Goal: Communication & Community: Answer question/provide support

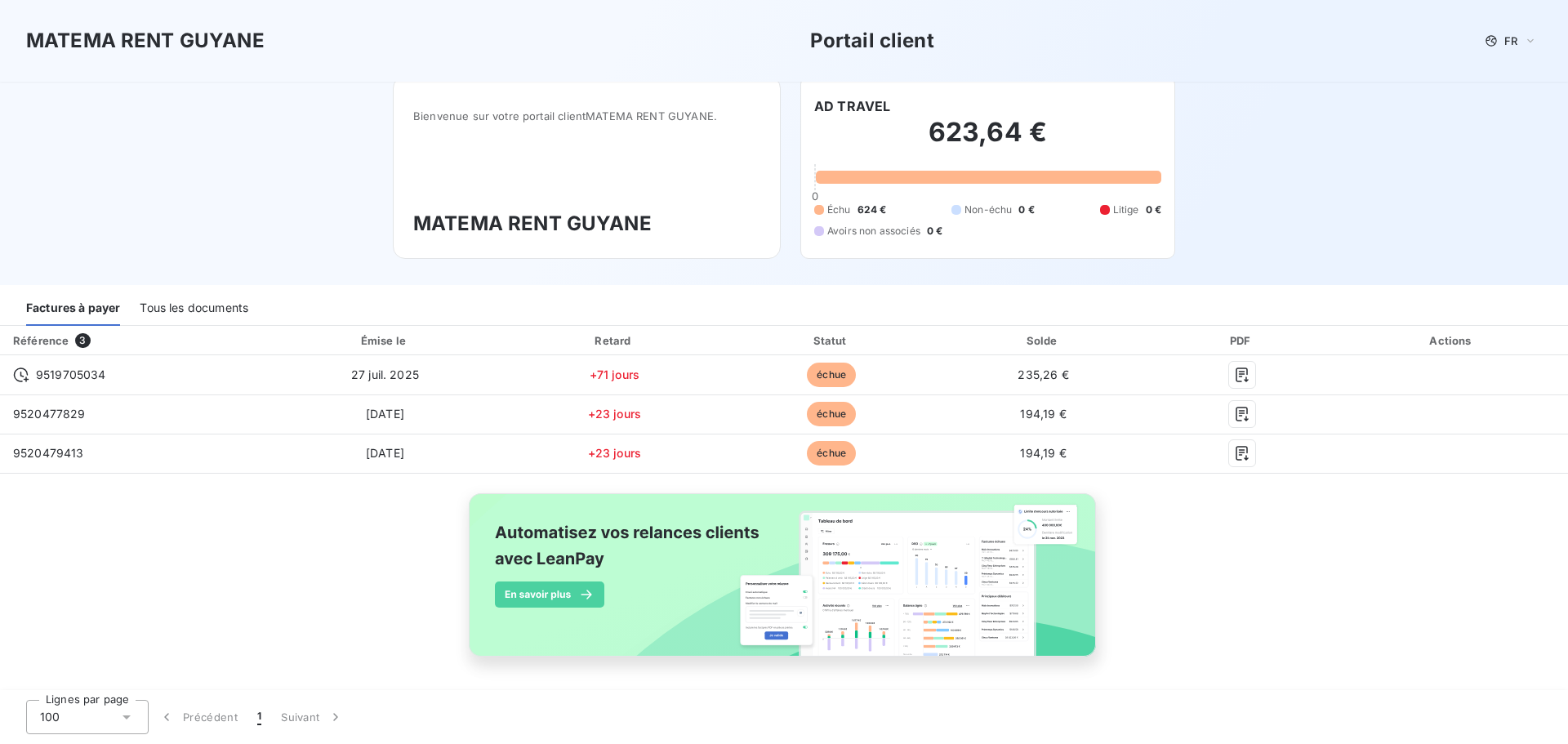
scroll to position [8, 0]
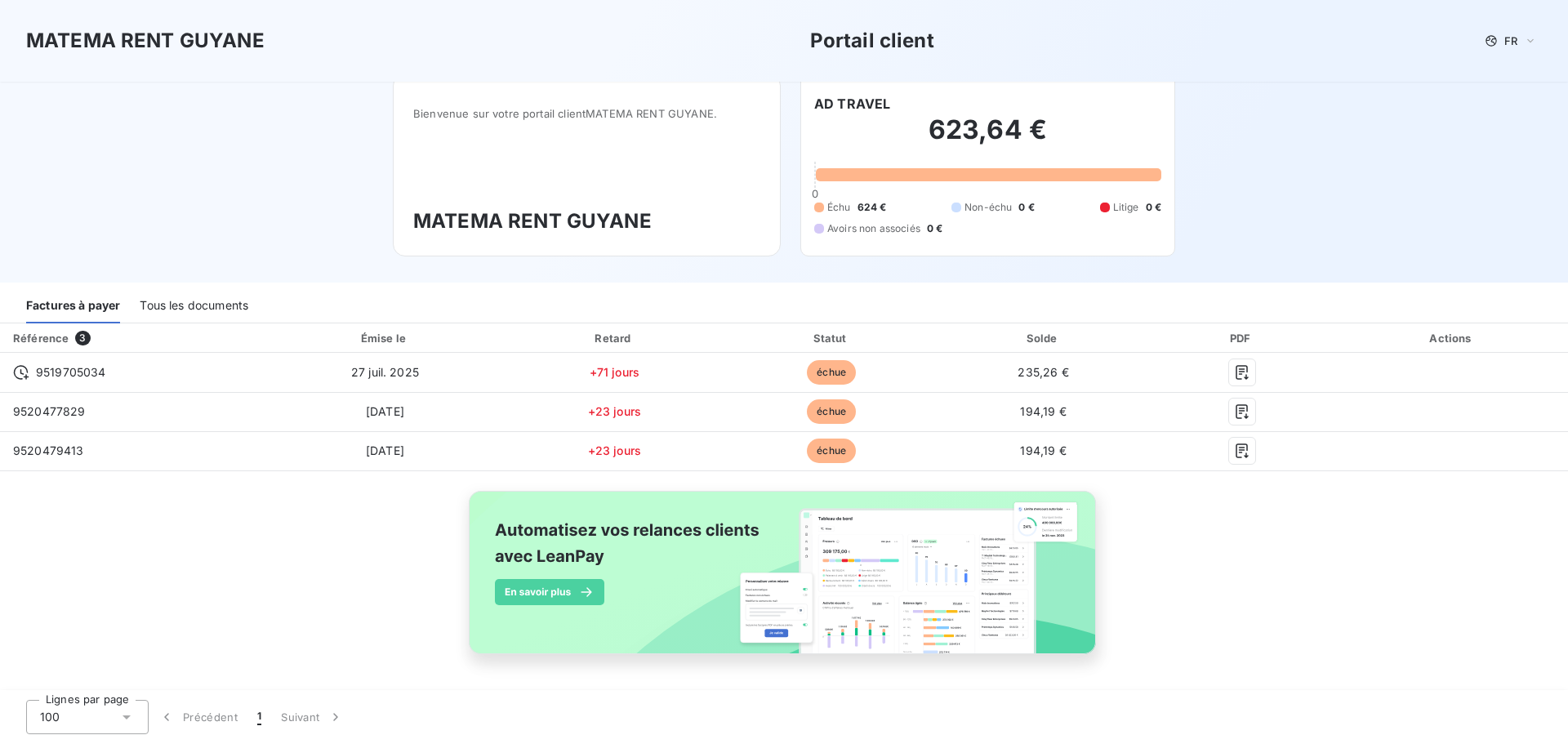
click at [235, 155] on div "MATEMA RENT GUYANE Portail client FR Bienvenue sur votre portail client MATEMA …" at bounding box center [784, 138] width 1568 height 291
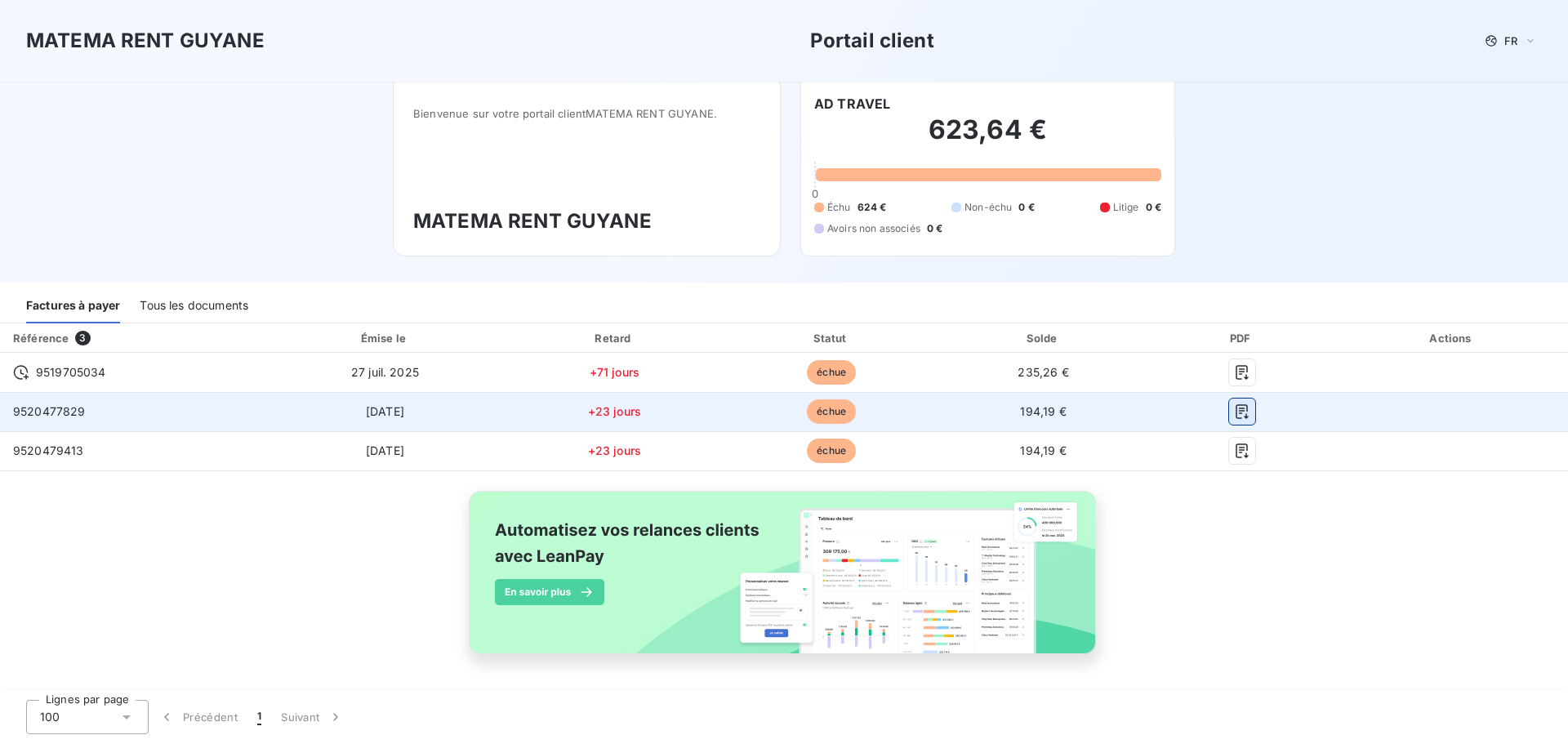
click at [1235, 408] on icon "button" at bounding box center [1241, 411] width 13 height 14
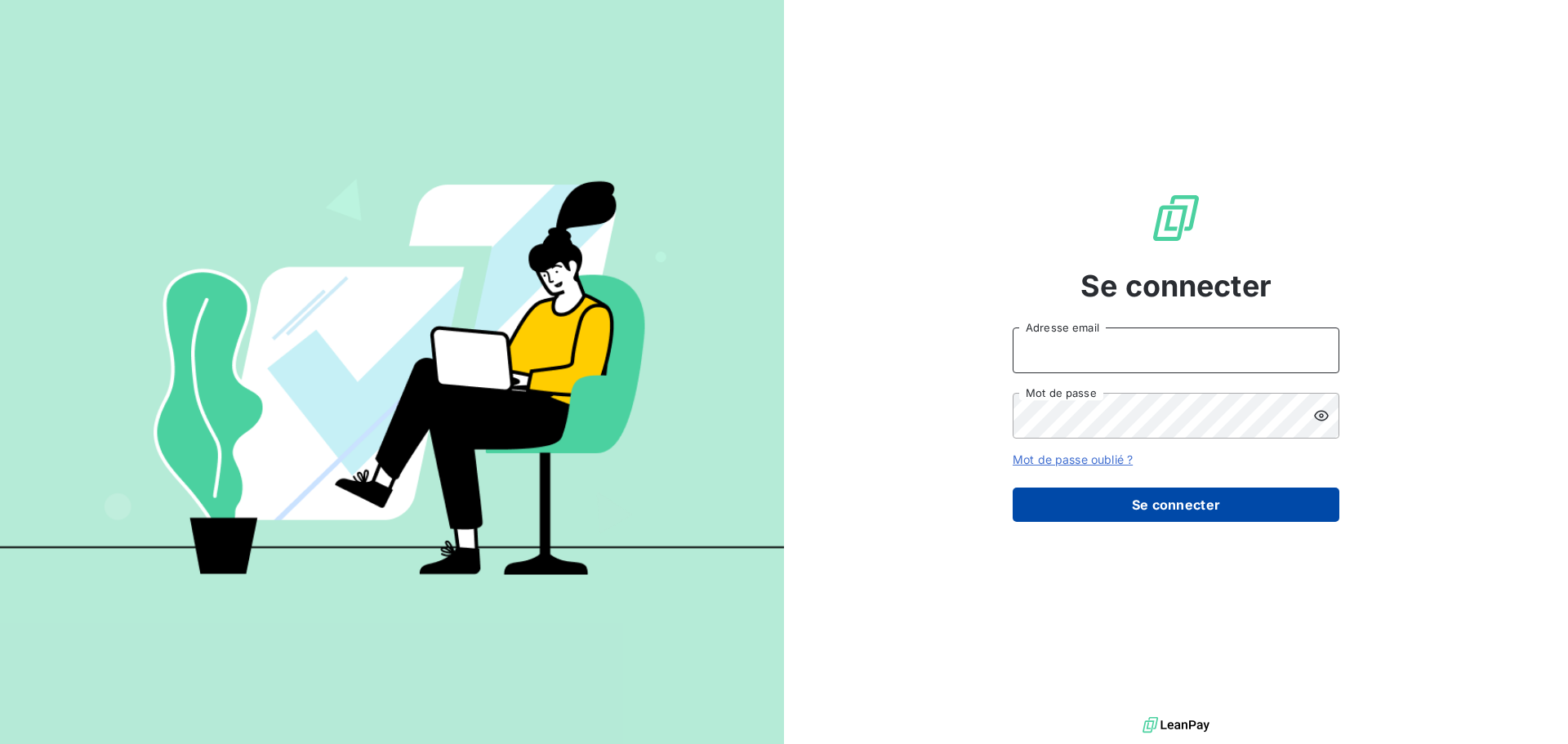
type input "[EMAIL_ADDRESS][DOMAIN_NAME]"
click at [1067, 488] on form "[EMAIL_ADDRESS][DOMAIN_NAME] Adresse email Mot de passe Mot de passe oublié ? S…" at bounding box center [1175, 424] width 326 height 194
click at [1121, 495] on button "Se connecter" at bounding box center [1175, 504] width 326 height 35
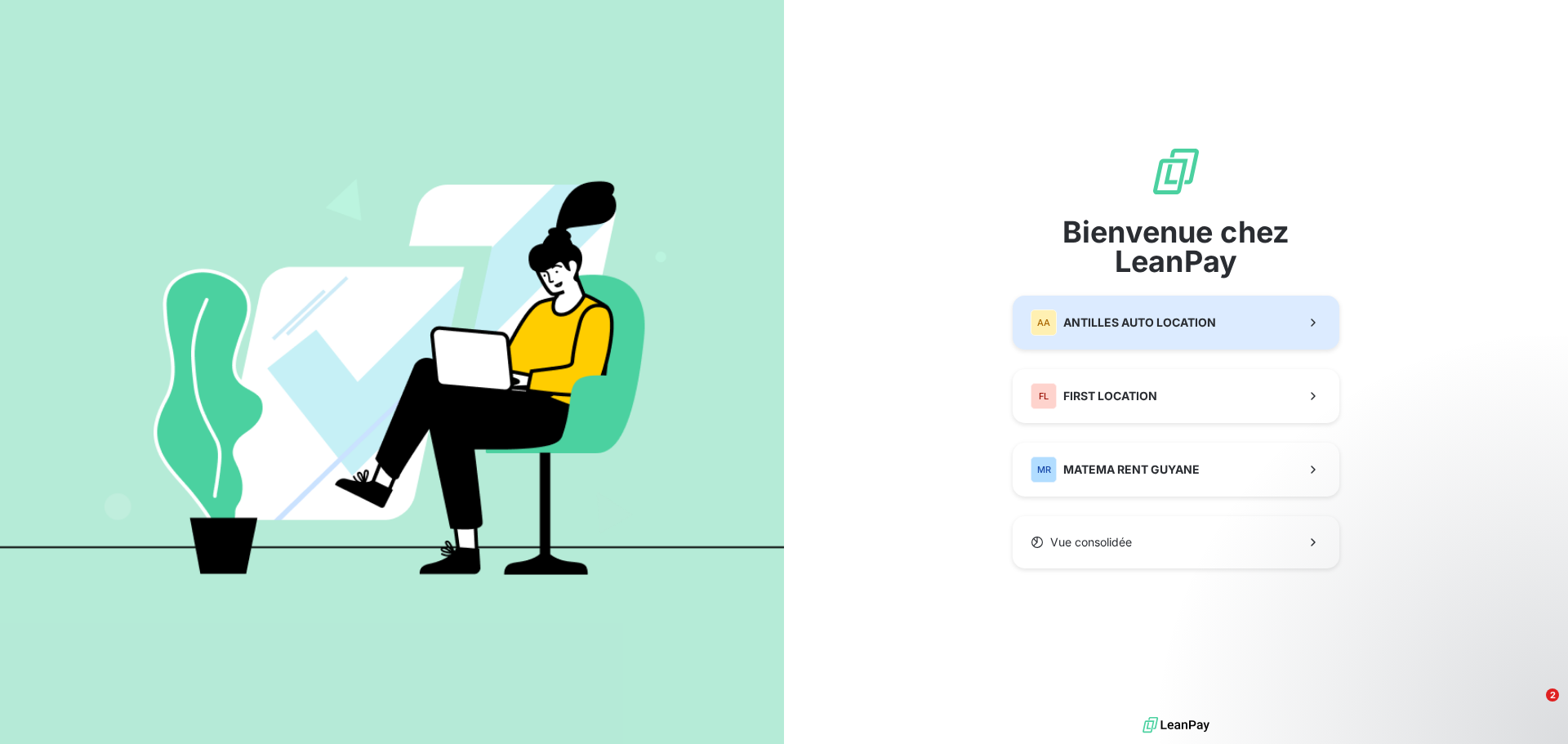
click at [1132, 304] on button "[GEOGRAPHIC_DATA] AUTO LOCATION" at bounding box center [1175, 322] width 326 height 54
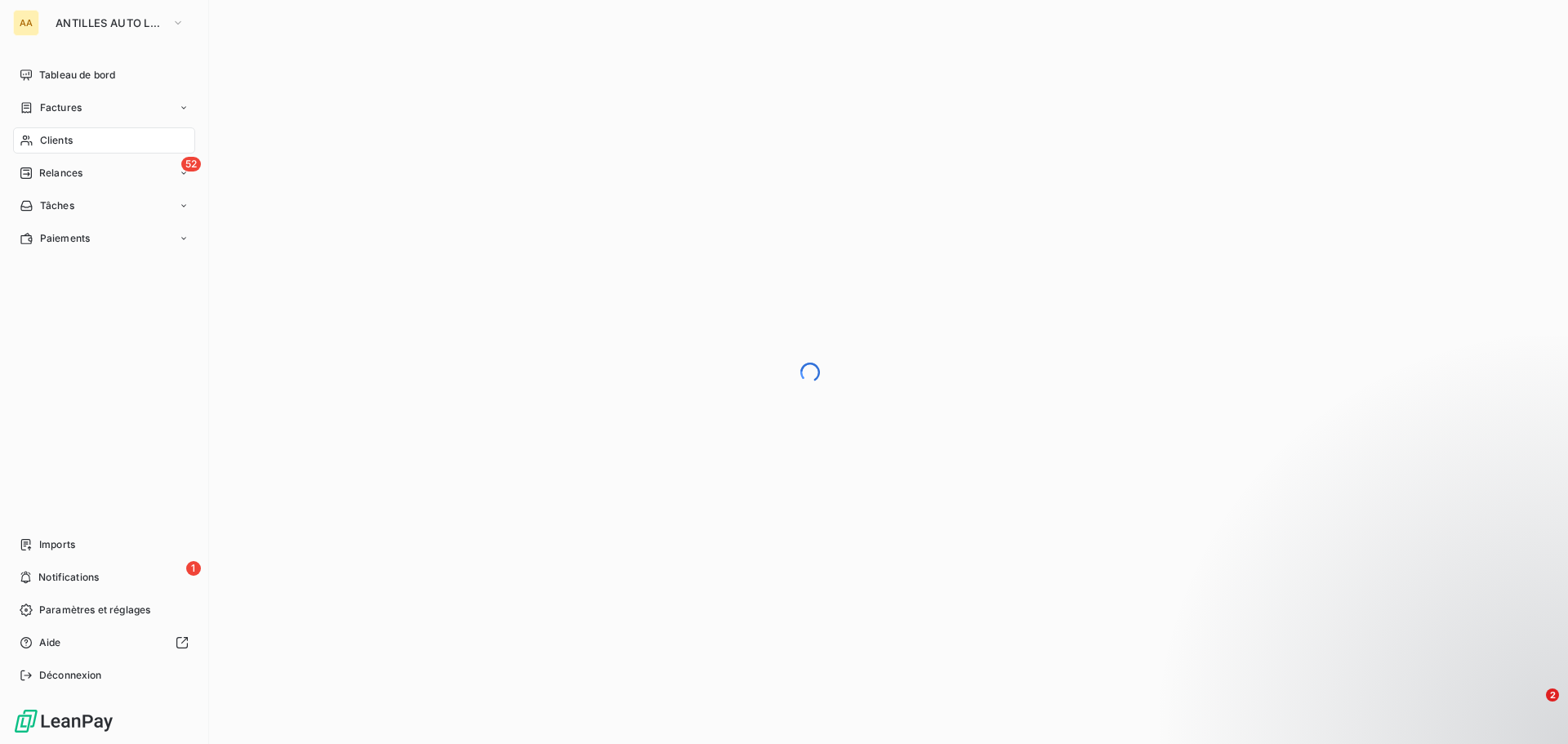
click at [72, 146] on span "Clients" at bounding box center [57, 140] width 33 height 14
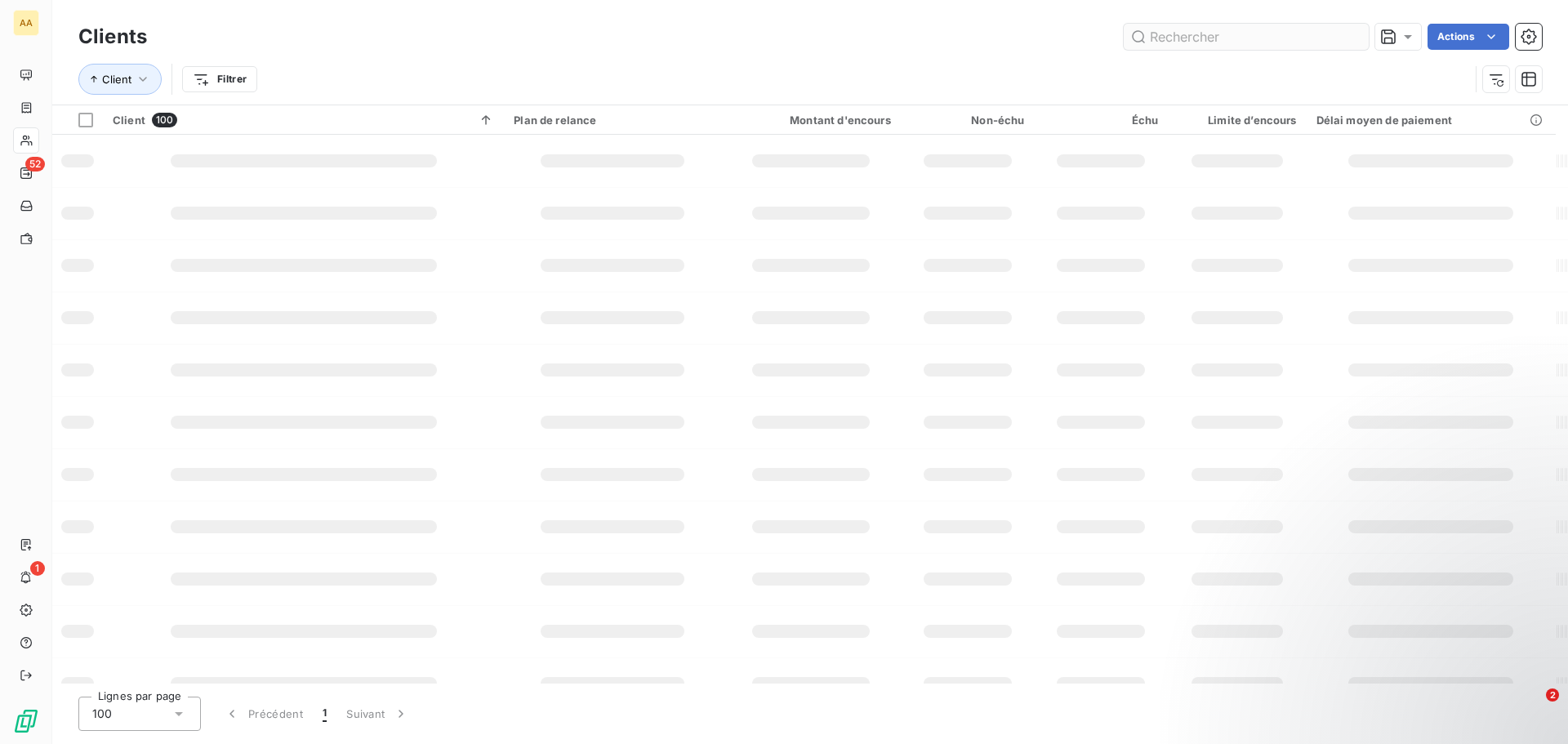
click at [1215, 37] on input "text" at bounding box center [1246, 37] width 244 height 26
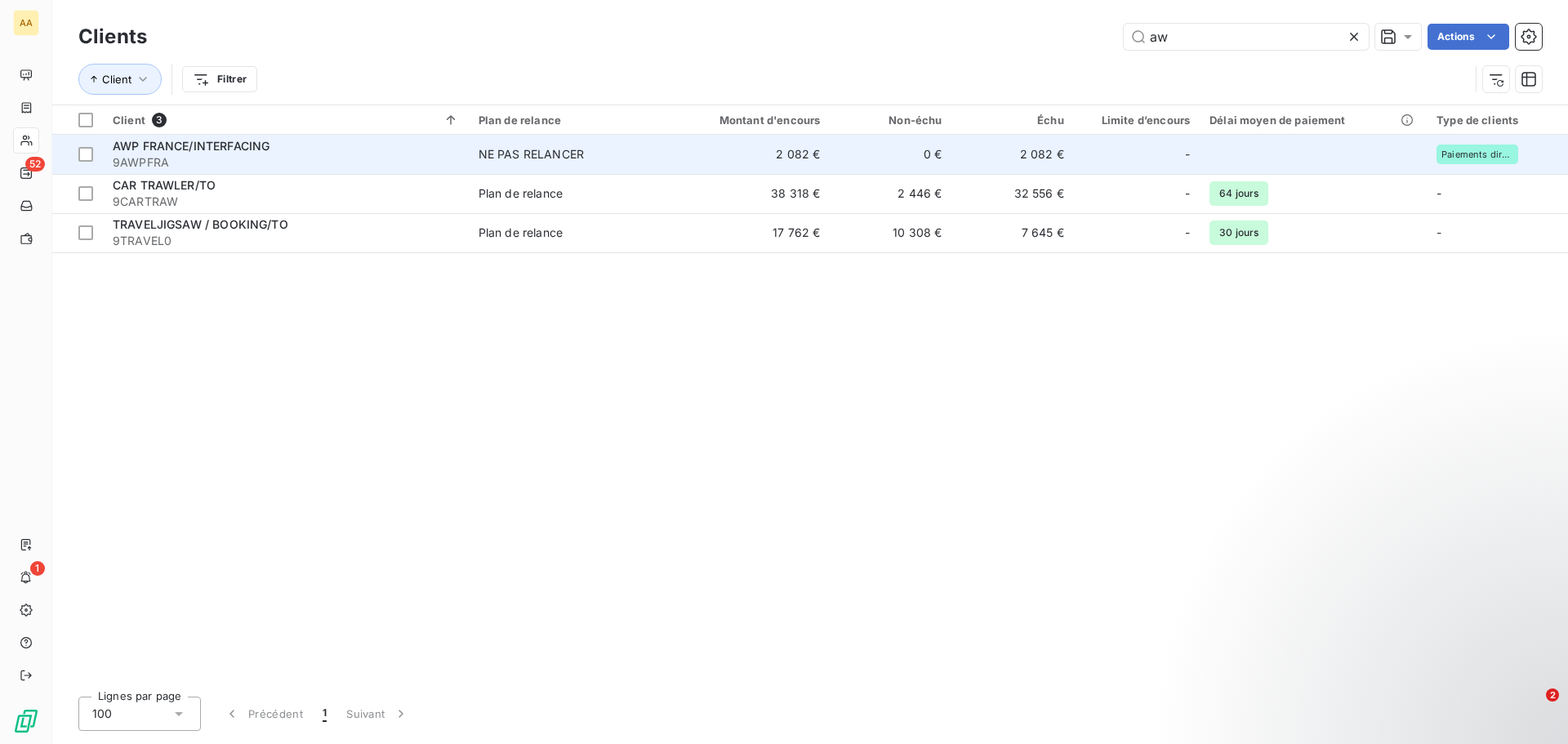
type input "aw"
click at [169, 142] on span "AWP FRANCE/INTERFACING" at bounding box center [191, 145] width 157 height 13
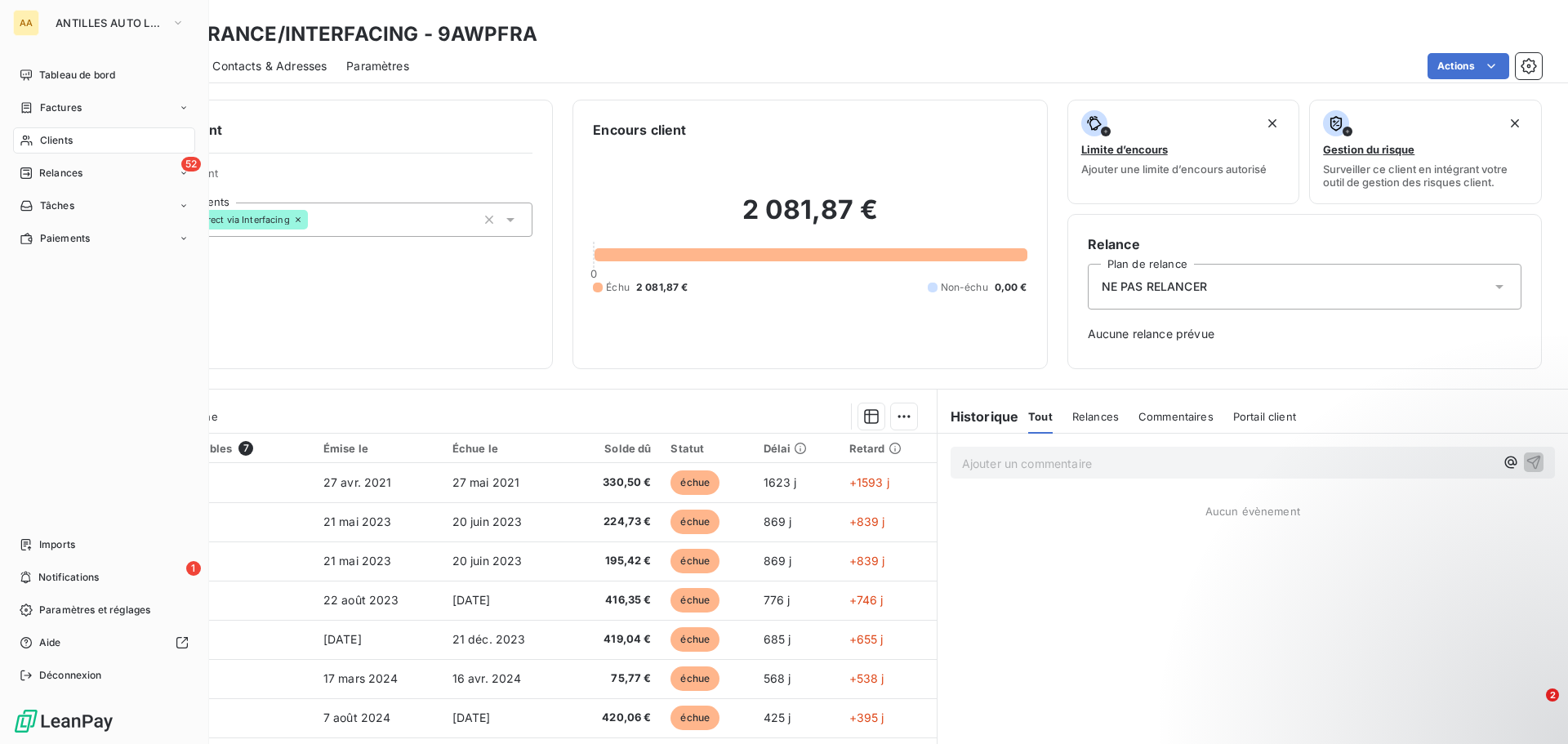
click at [45, 137] on span "Clients" at bounding box center [57, 140] width 33 height 14
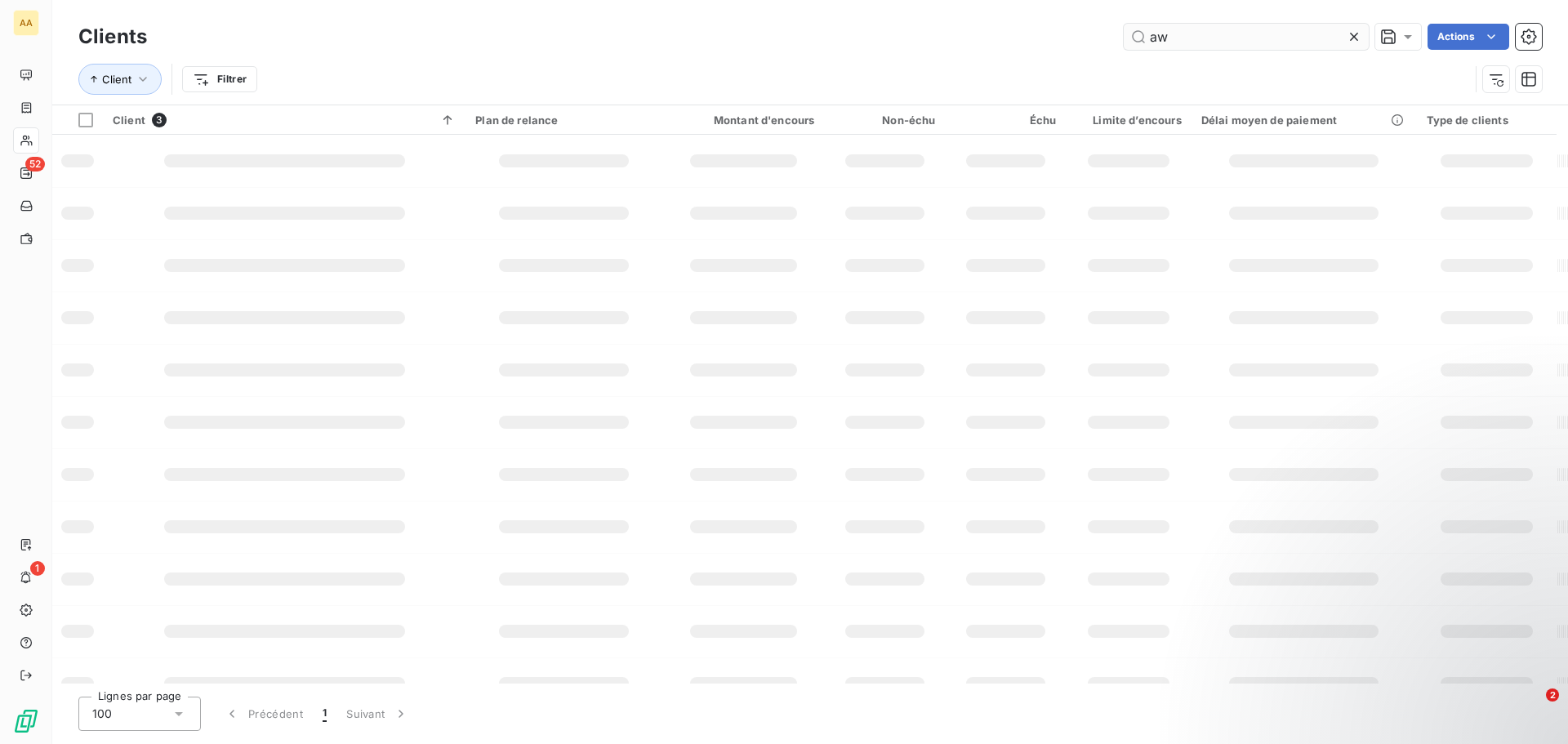
click at [1212, 48] on input "aw" at bounding box center [1246, 37] width 244 height 26
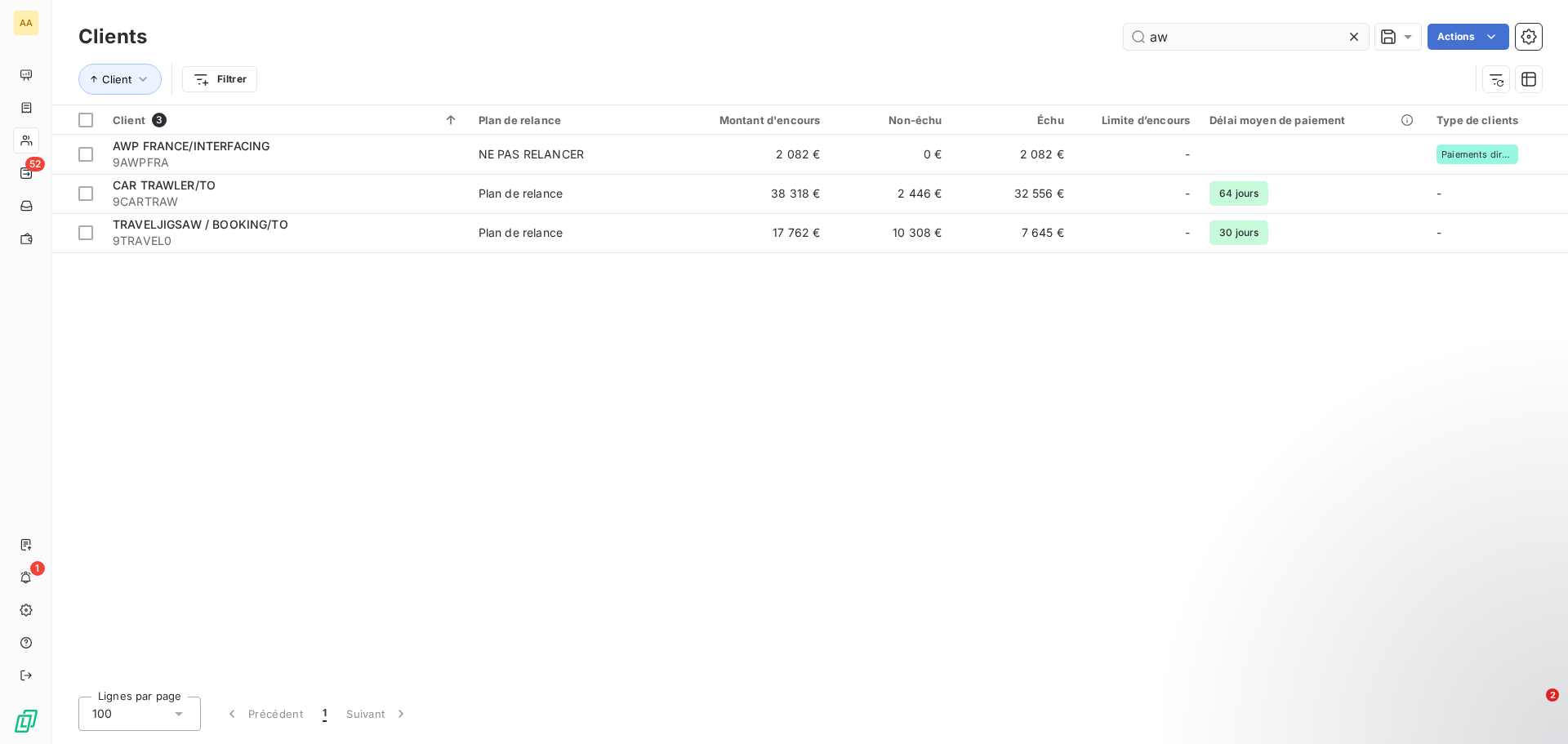
type input "a"
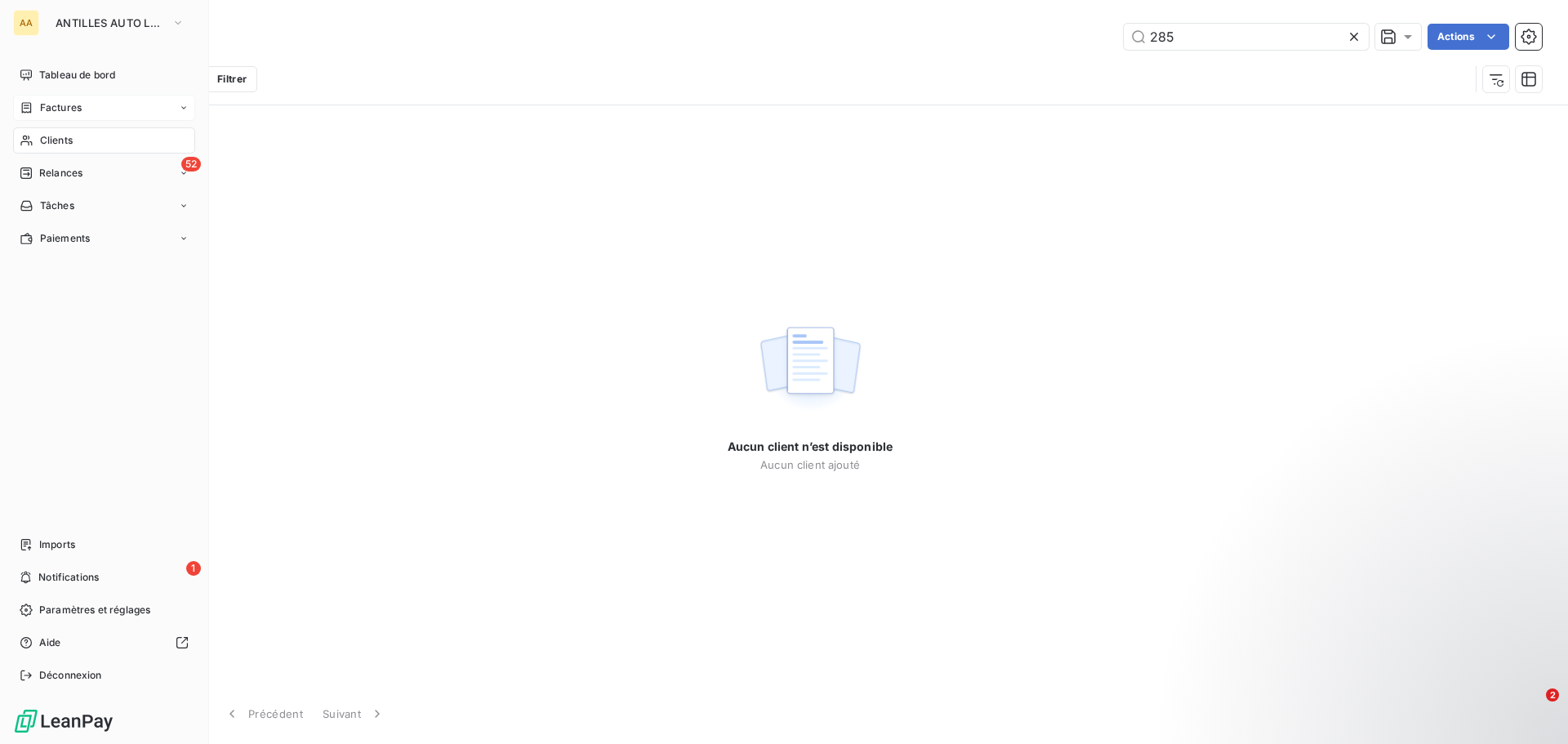
type input "285"
click at [19, 105] on div "Factures" at bounding box center [104, 107] width 182 height 26
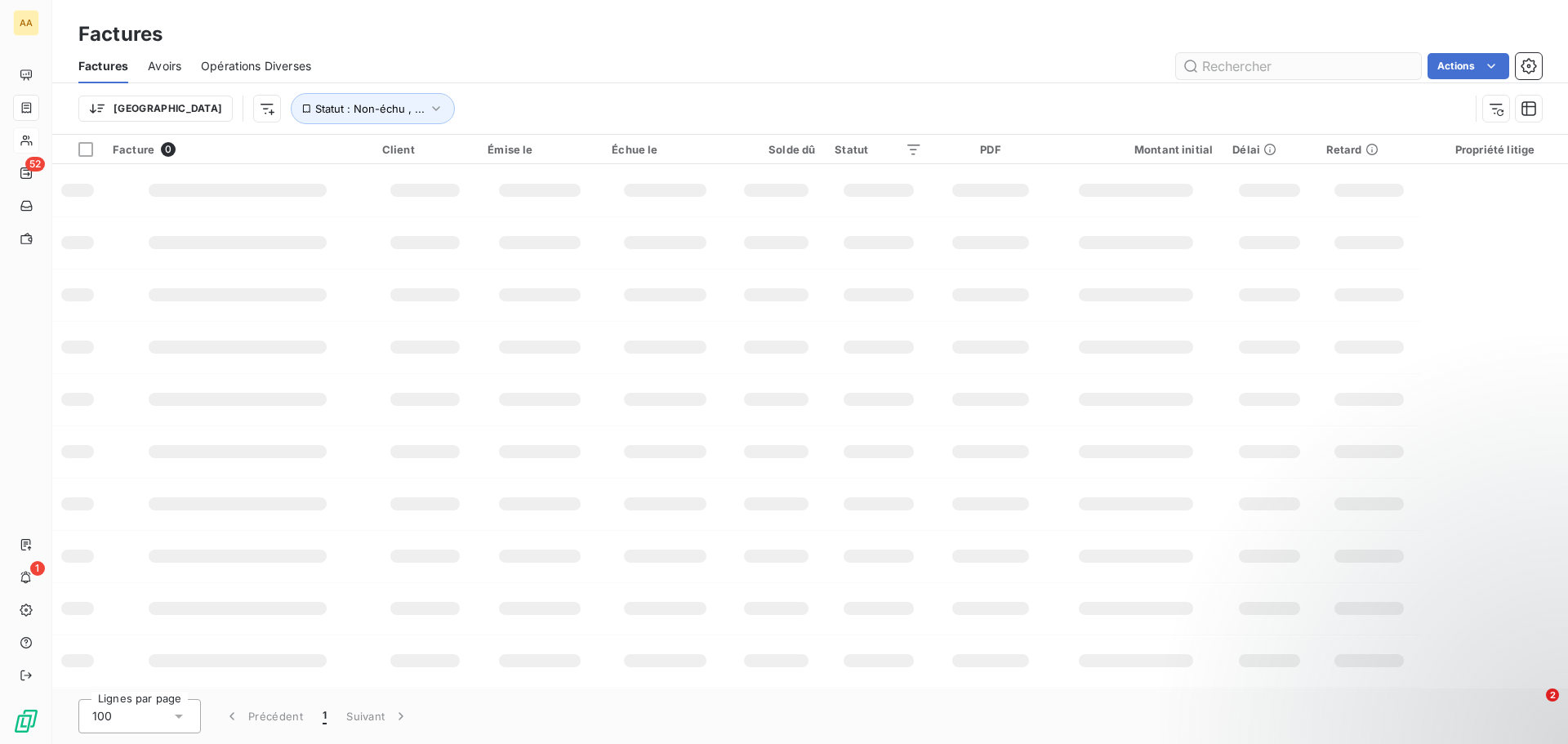
click at [1234, 62] on input "text" at bounding box center [1298, 65] width 244 height 26
type input "9487532035"
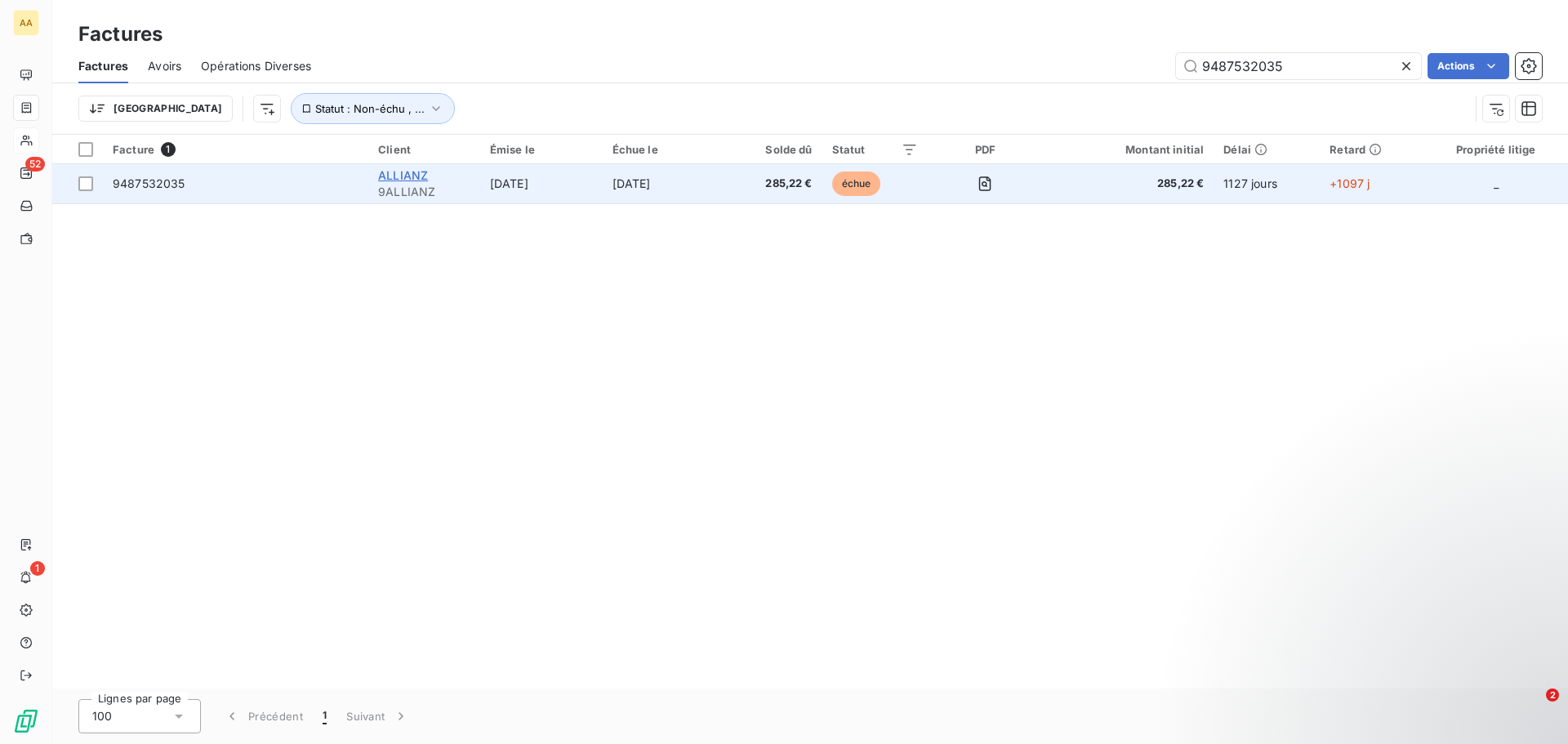
click at [405, 174] on span "ALLIANZ" at bounding box center [403, 175] width 50 height 13
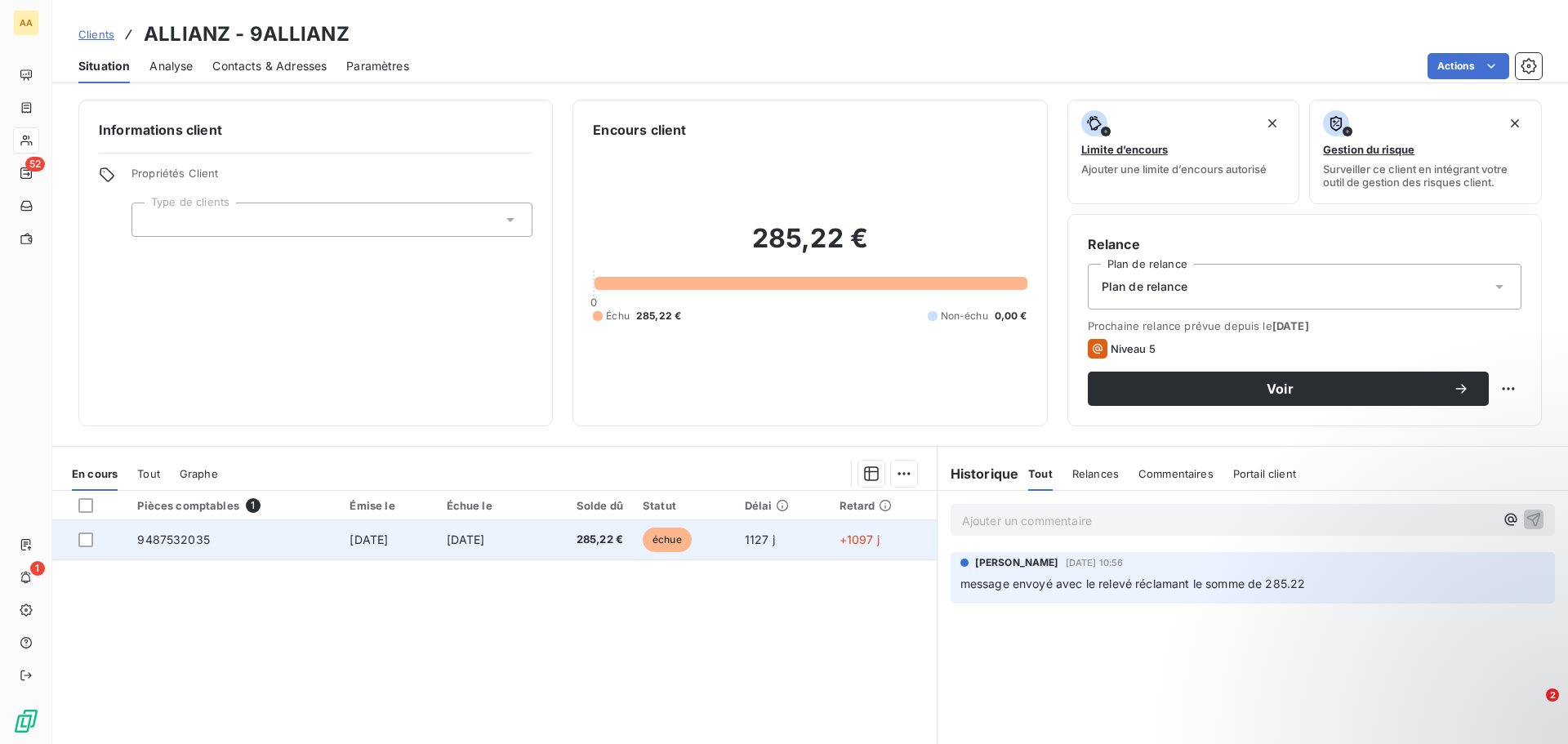
click at [299, 535] on td "9487532035" at bounding box center [233, 539] width 213 height 39
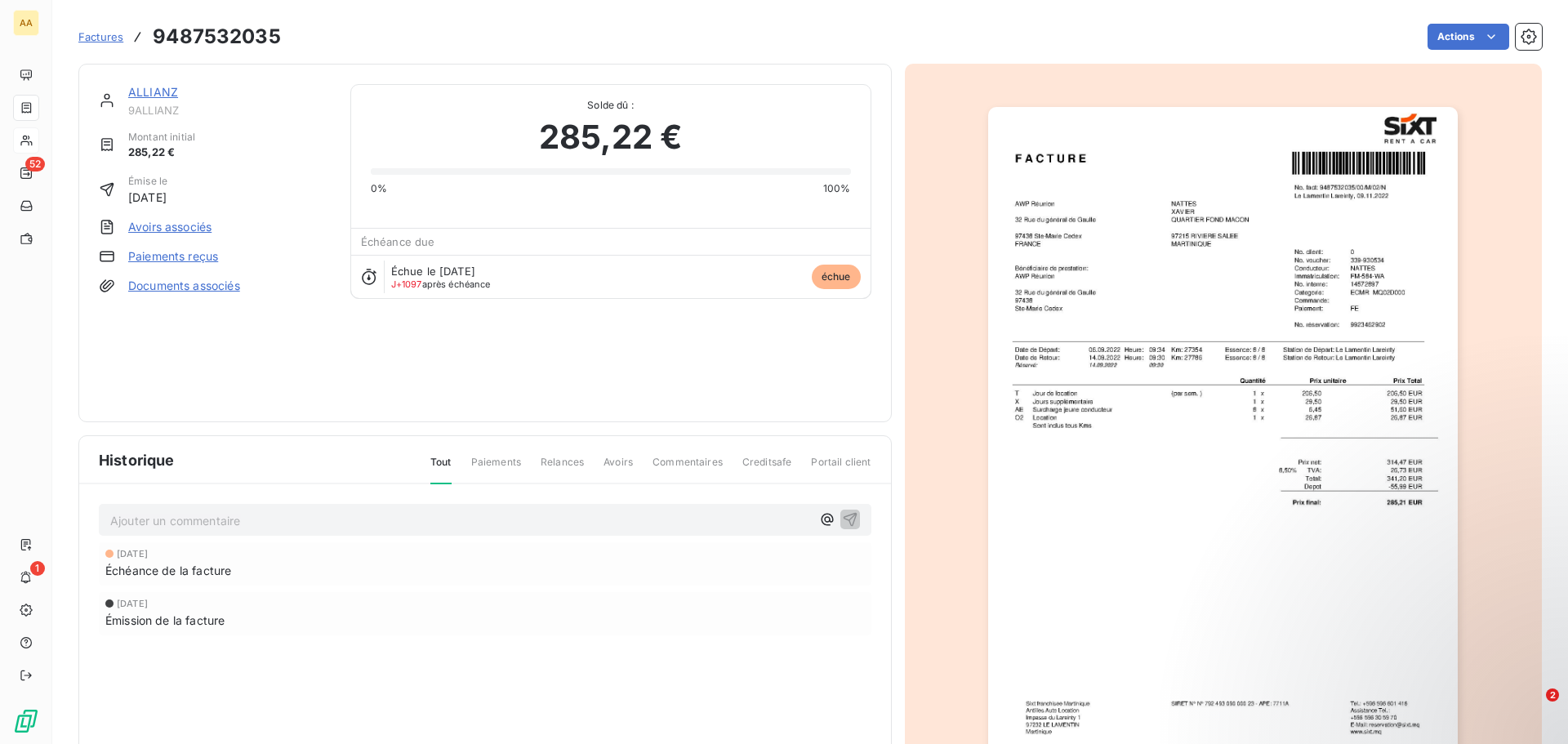
click at [1466, 455] on html "AA 52 1 Factures 9487532035 Actions ALLIANZ 9ALLIANZ Montant initial 285,22 € É…" at bounding box center [784, 372] width 1568 height 744
click at [1520, 37] on icon "button" at bounding box center [1528, 37] width 16 height 16
click at [184, 288] on link "Documents associés" at bounding box center [184, 285] width 112 height 16
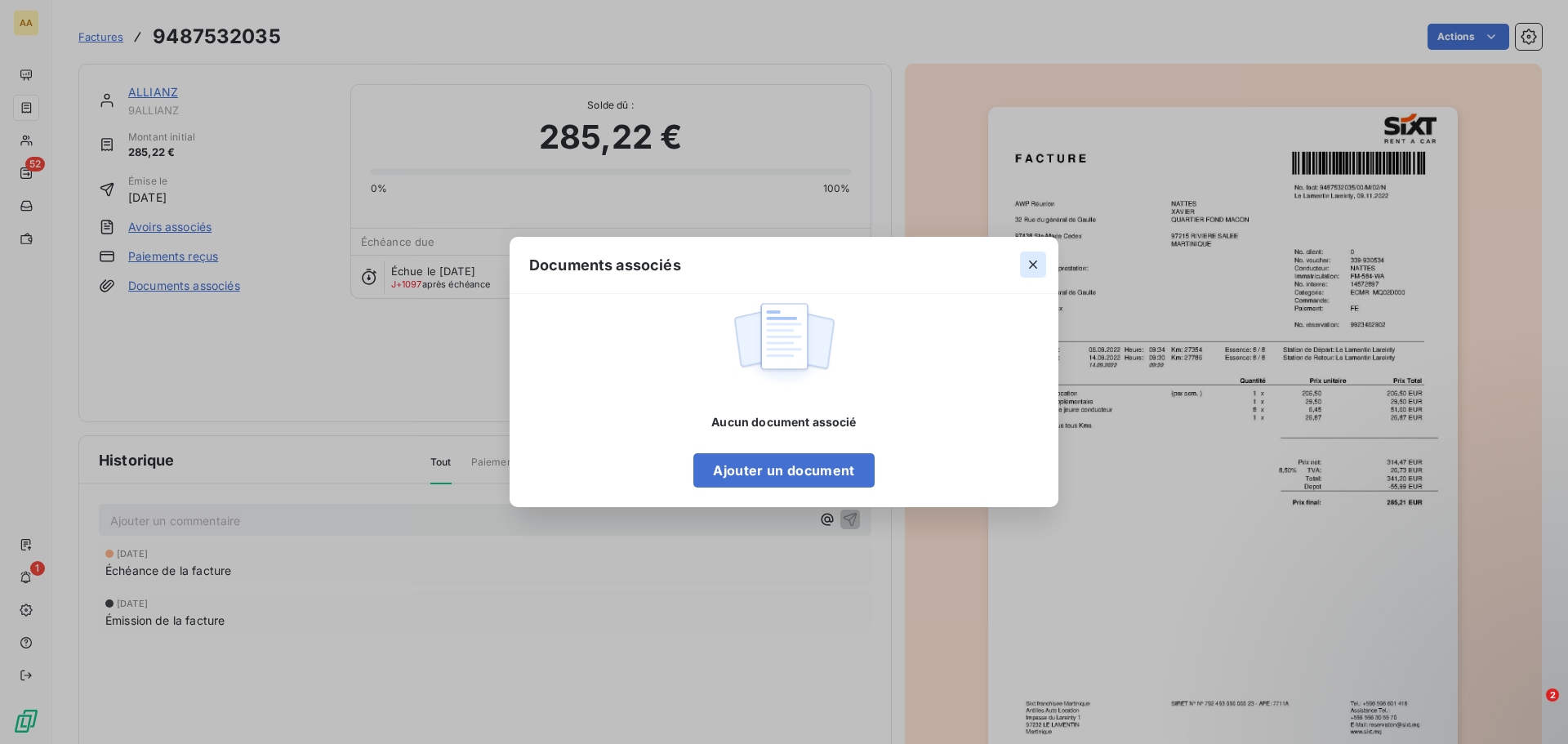
click at [1030, 265] on icon "button" at bounding box center [1032, 264] width 16 height 16
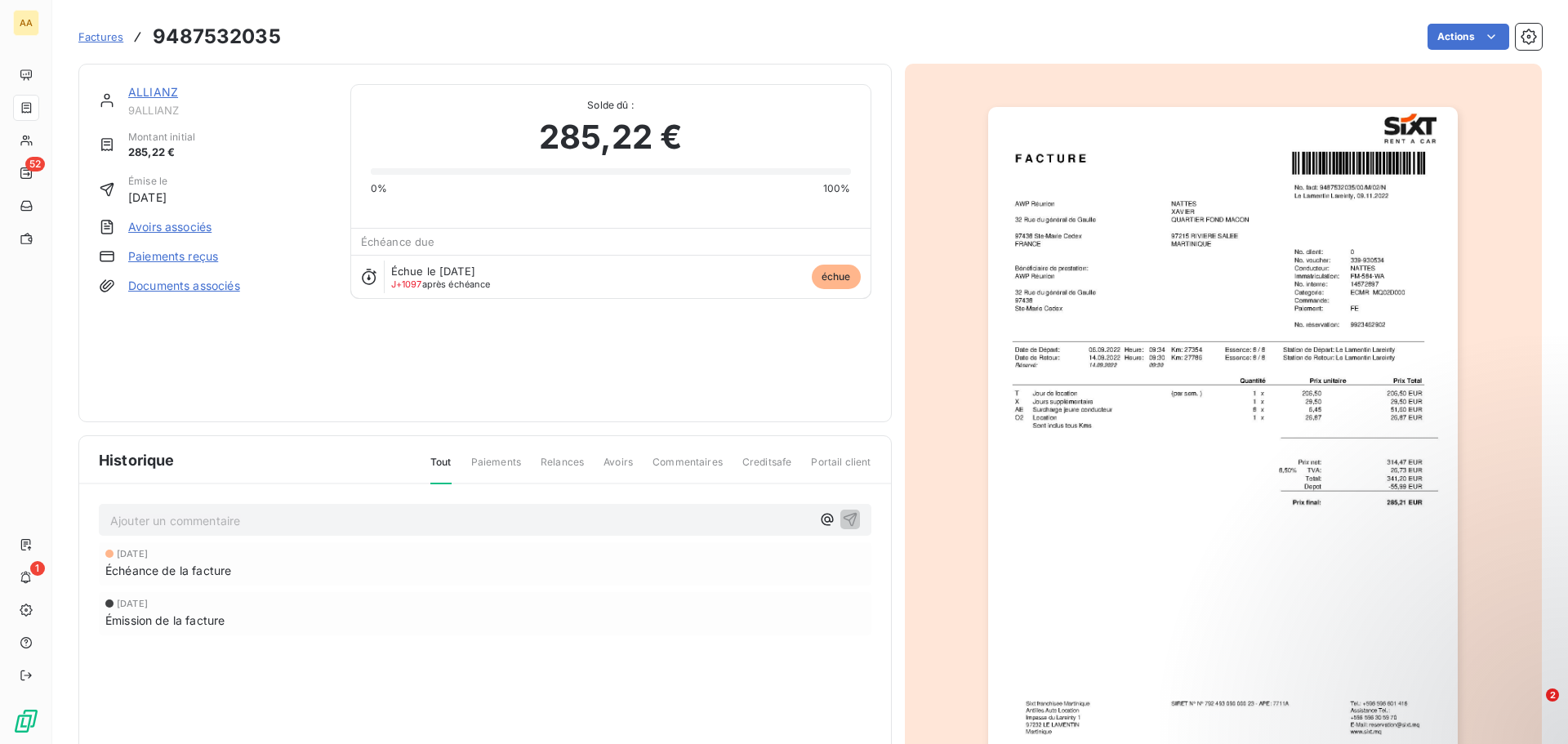
drag, startPoint x: 1238, startPoint y: 346, endPoint x: 1159, endPoint y: 431, distance: 116.0
click at [1159, 431] on img "button" at bounding box center [1222, 439] width 470 height 664
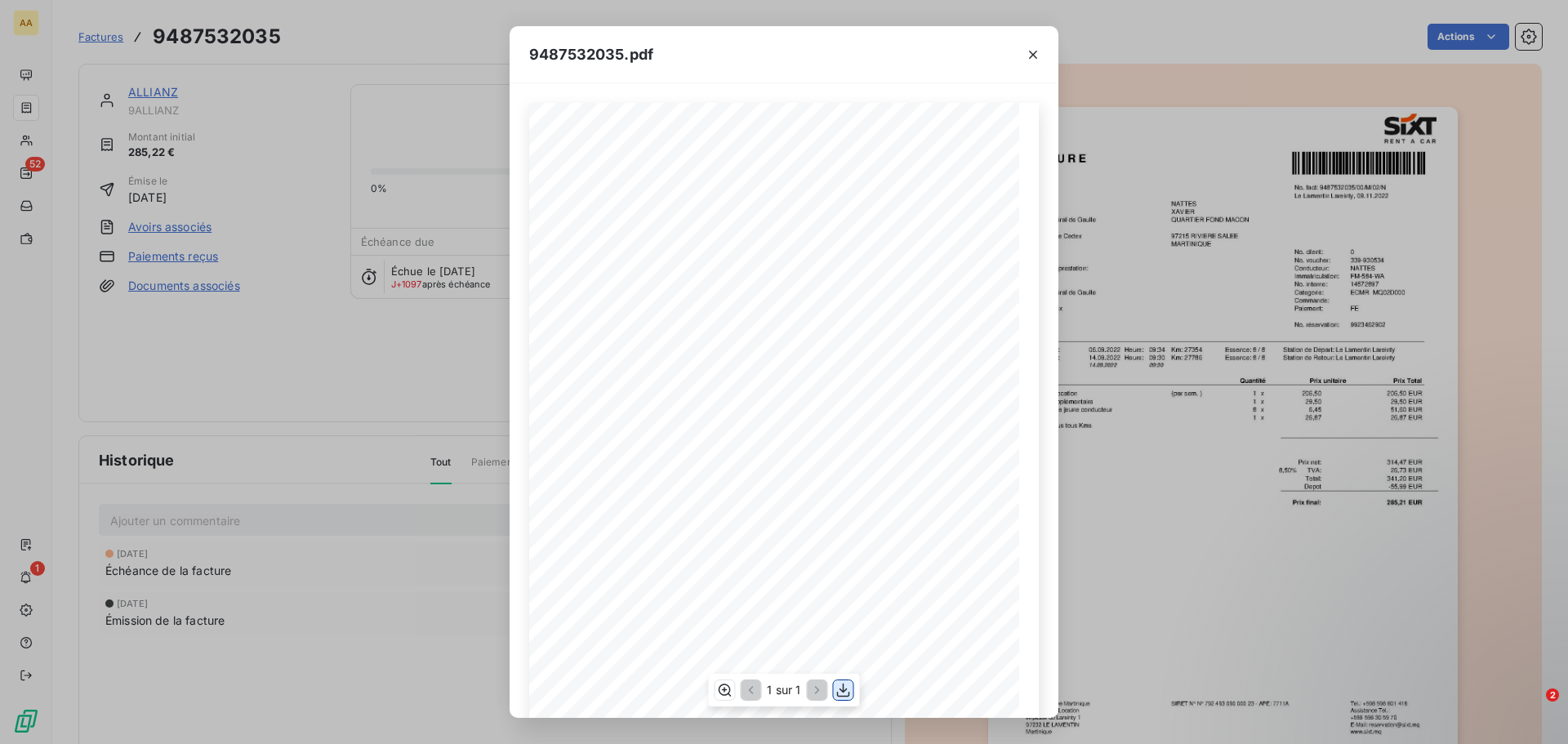
click at [842, 680] on button "button" at bounding box center [843, 690] width 19 height 19
drag, startPoint x: 1038, startPoint y: 59, endPoint x: 986, endPoint y: 91, distance: 61.1
click at [1037, 59] on icon "button" at bounding box center [1032, 54] width 16 height 16
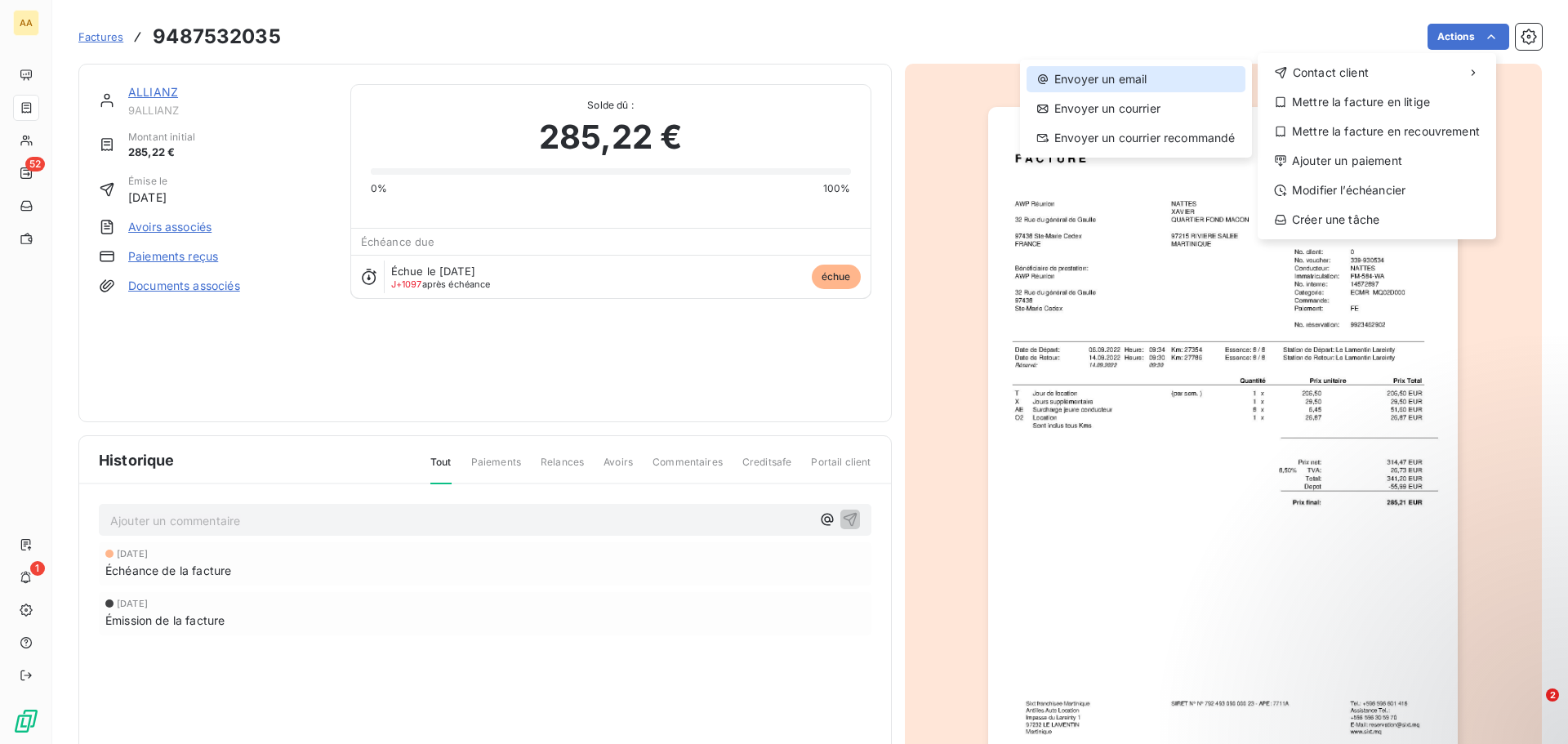
click at [1089, 76] on div "Envoyer un email" at bounding box center [1135, 79] width 218 height 26
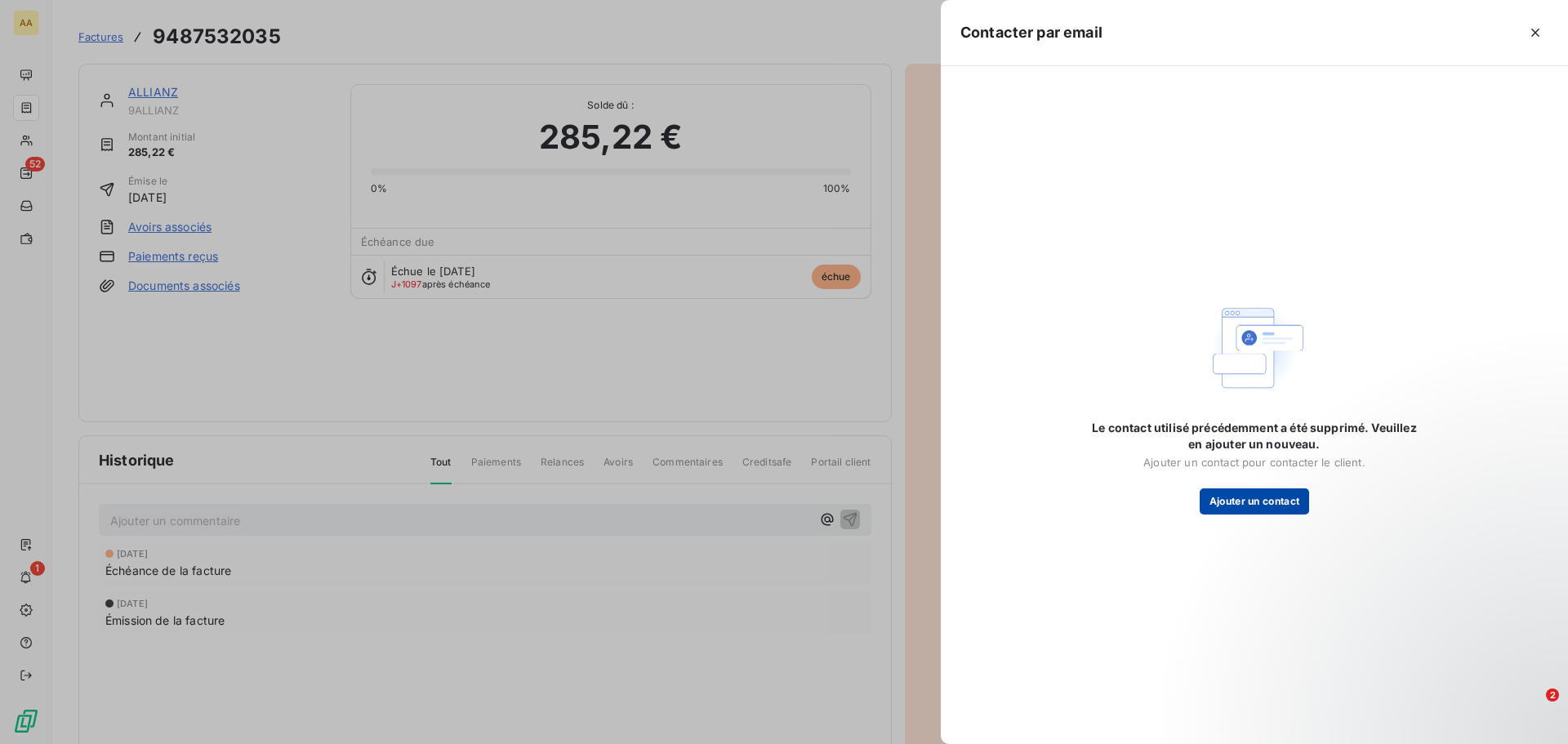
click at [1234, 506] on button "Ajouter un contact" at bounding box center [1254, 500] width 111 height 26
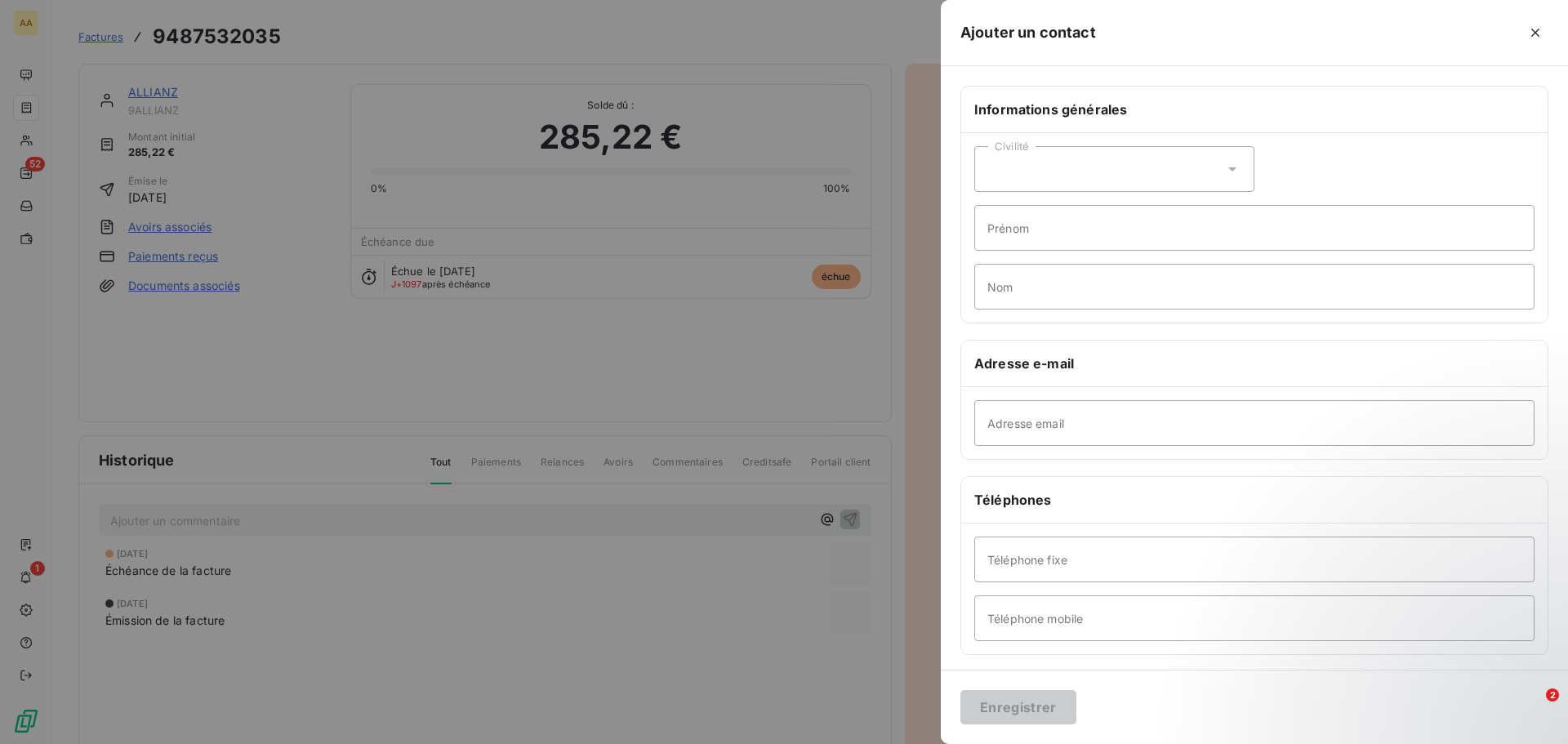
drag, startPoint x: 1071, startPoint y: 465, endPoint x: 1087, endPoint y: 414, distance: 53.5
click at [1074, 454] on div "Informations générales Civilité Prénom Nom Adresse e-mail Adresse email Télépho…" at bounding box center [1253, 448] width 627 height 725
click at [1067, 422] on input "Adresse email" at bounding box center [1254, 423] width 560 height 45
type input "[EMAIL_ADDRESS][DOMAIN_NAME]"
click at [1005, 706] on button "Enregistrer" at bounding box center [1017, 707] width 116 height 35
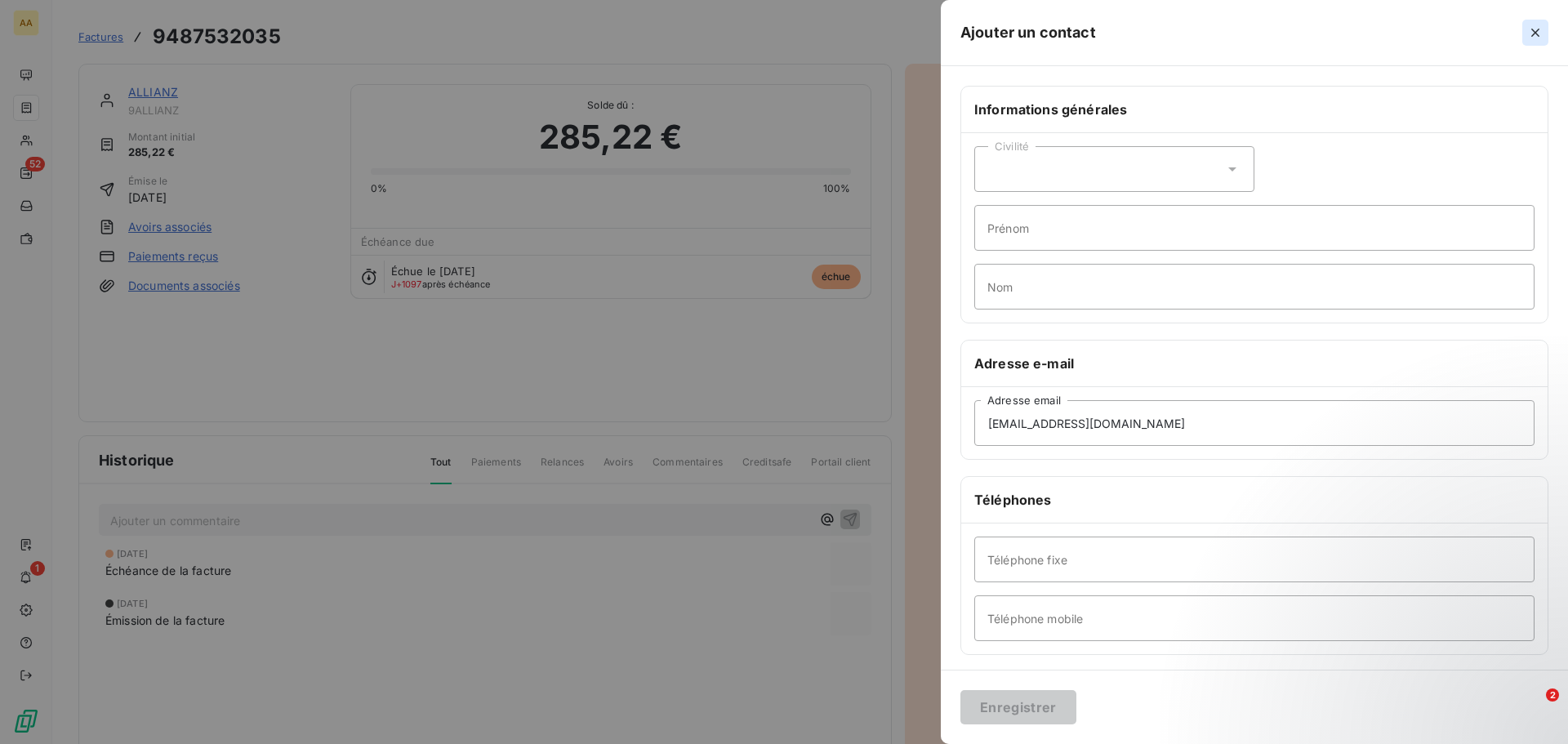
click at [1535, 35] on icon "button" at bounding box center [1534, 32] width 16 height 16
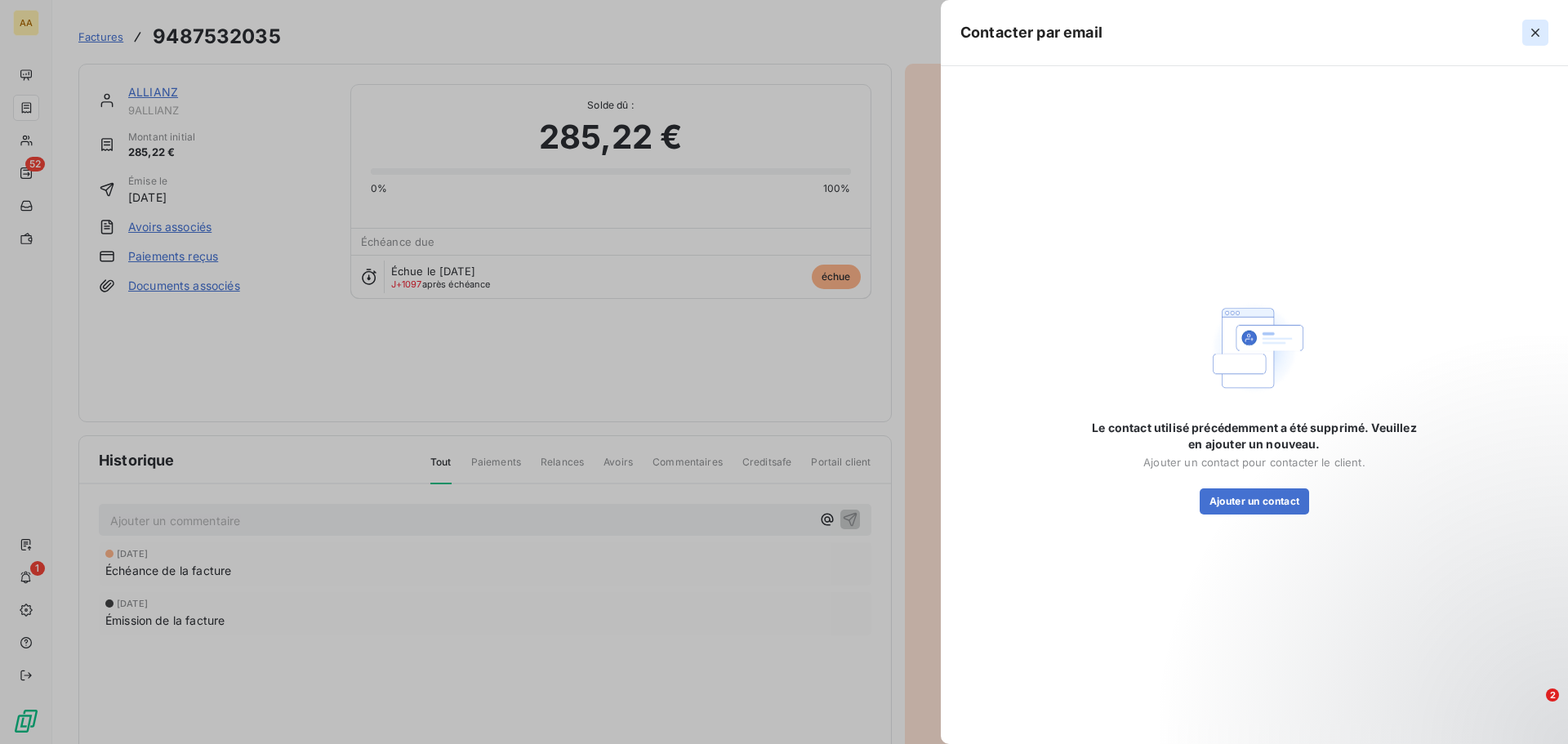
click at [1535, 34] on icon "button" at bounding box center [1534, 33] width 8 height 8
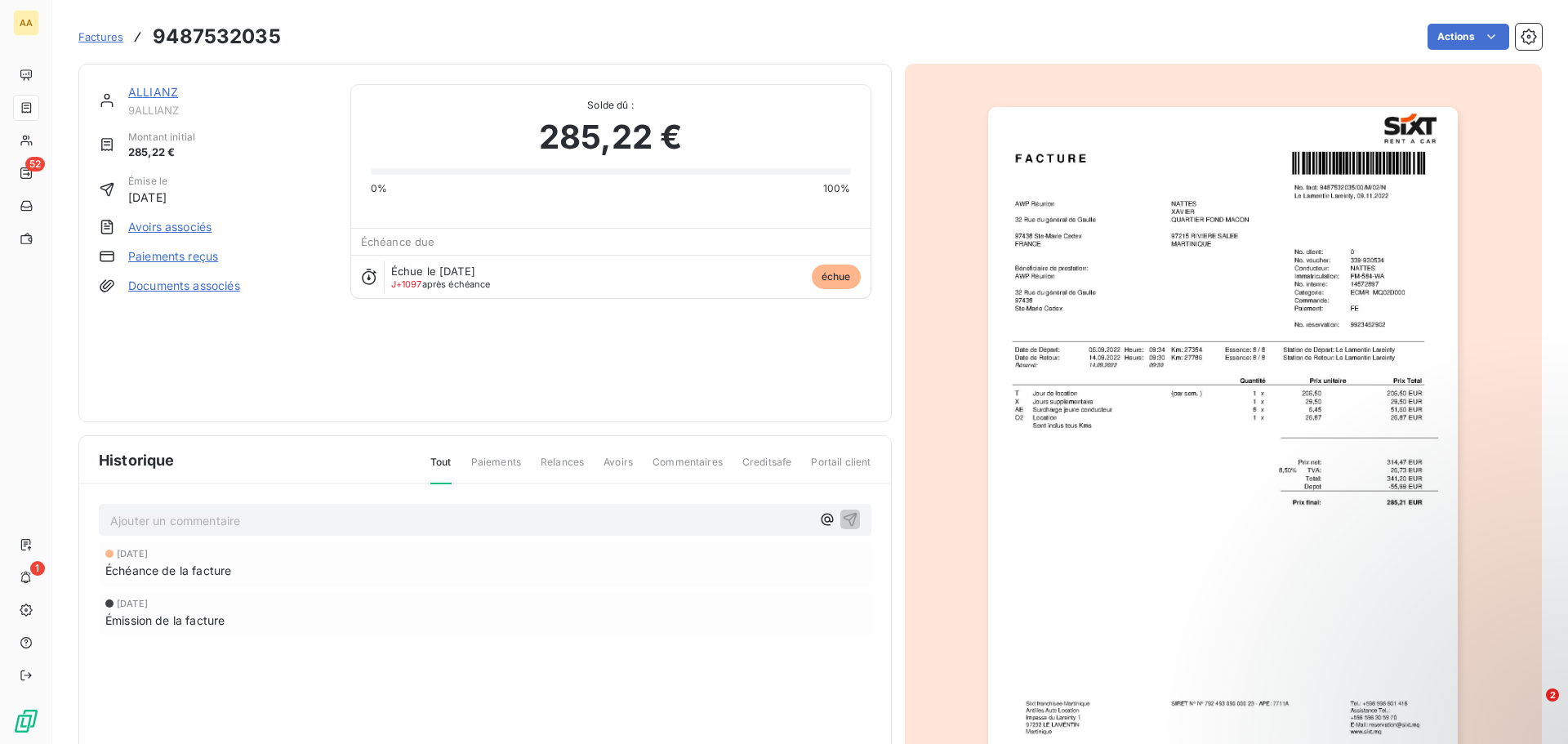
click at [111, 36] on span "Factures" at bounding box center [100, 37] width 45 height 13
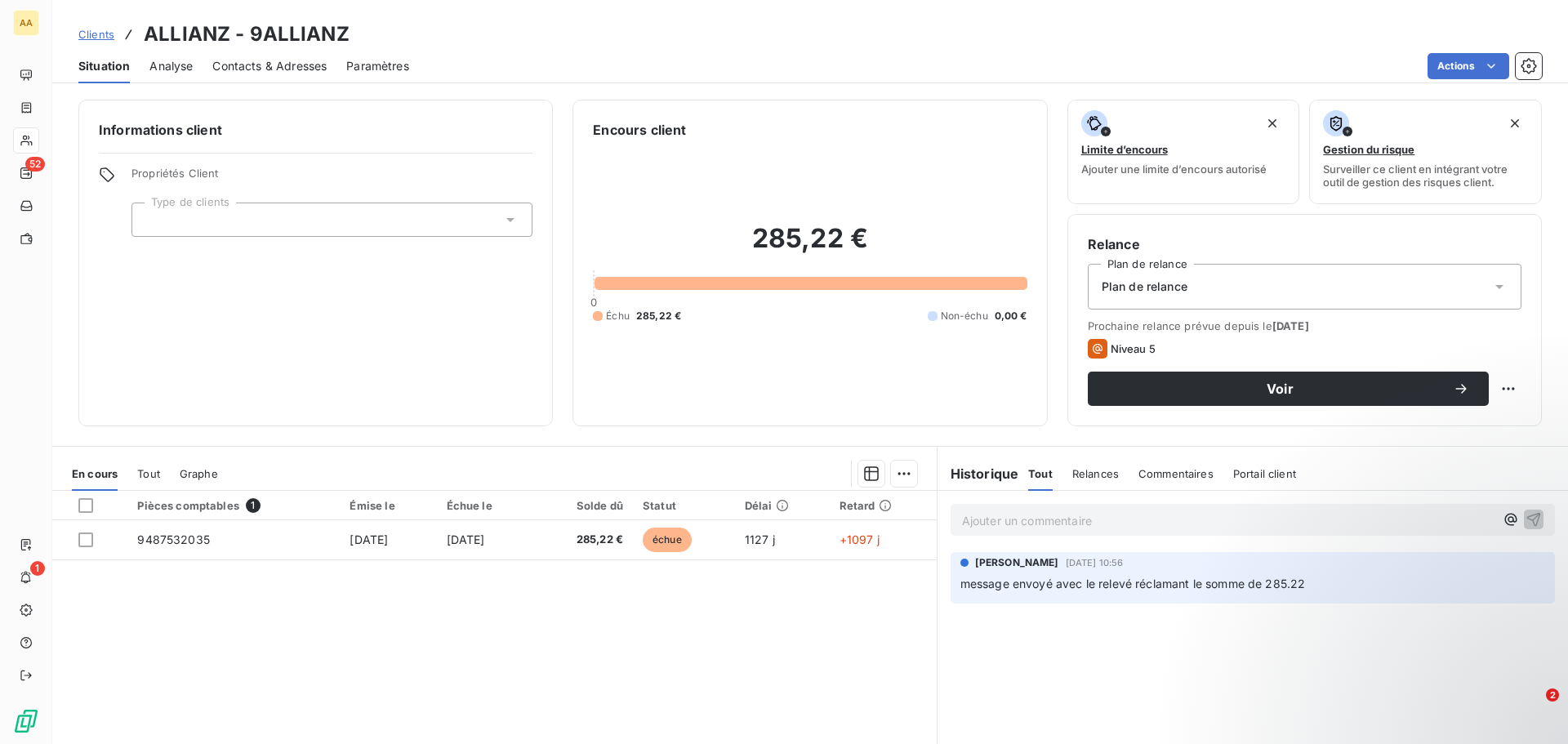
click at [240, 66] on span "Contacts & Adresses" at bounding box center [270, 65] width 115 height 16
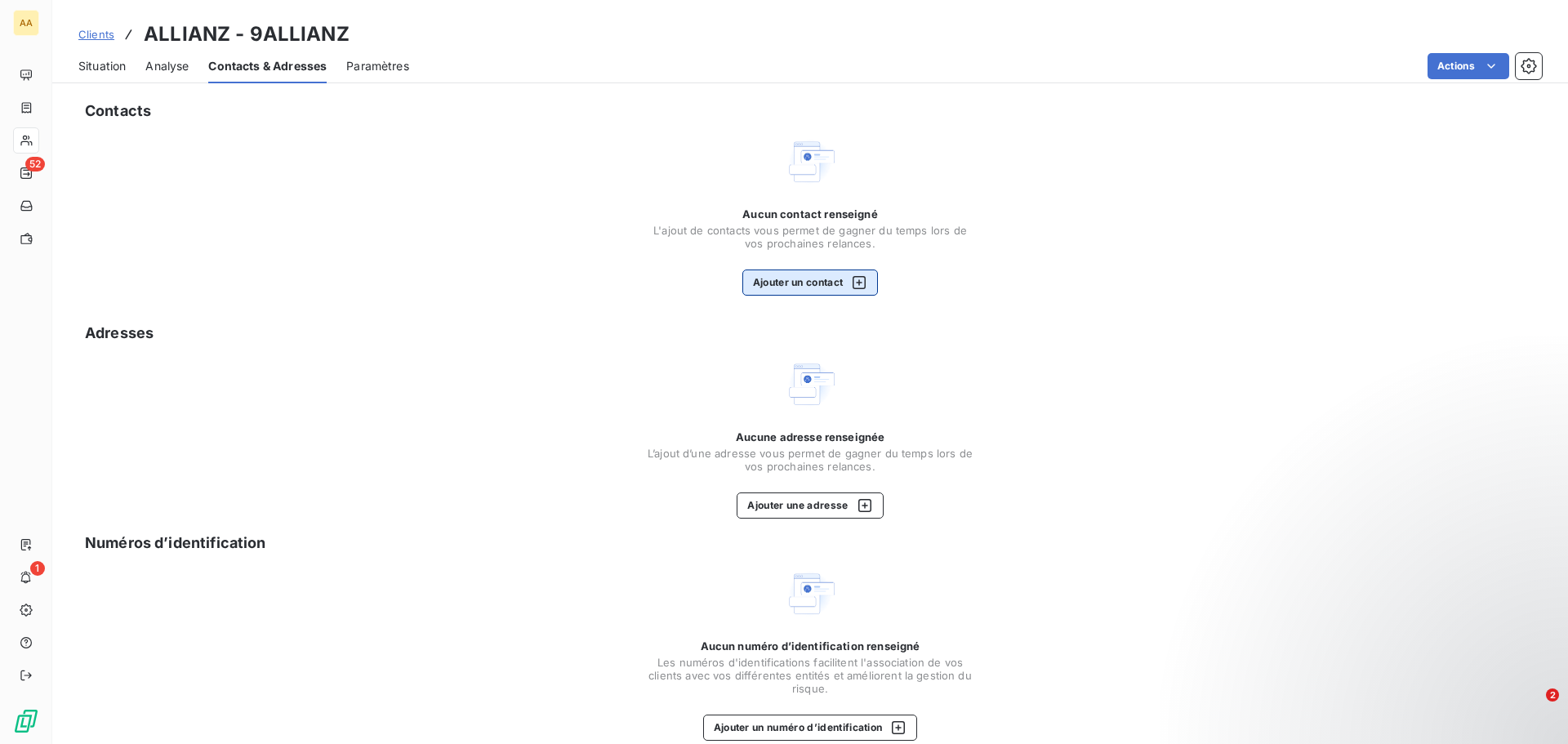
click at [863, 277] on button "Ajouter un contact" at bounding box center [810, 282] width 137 height 26
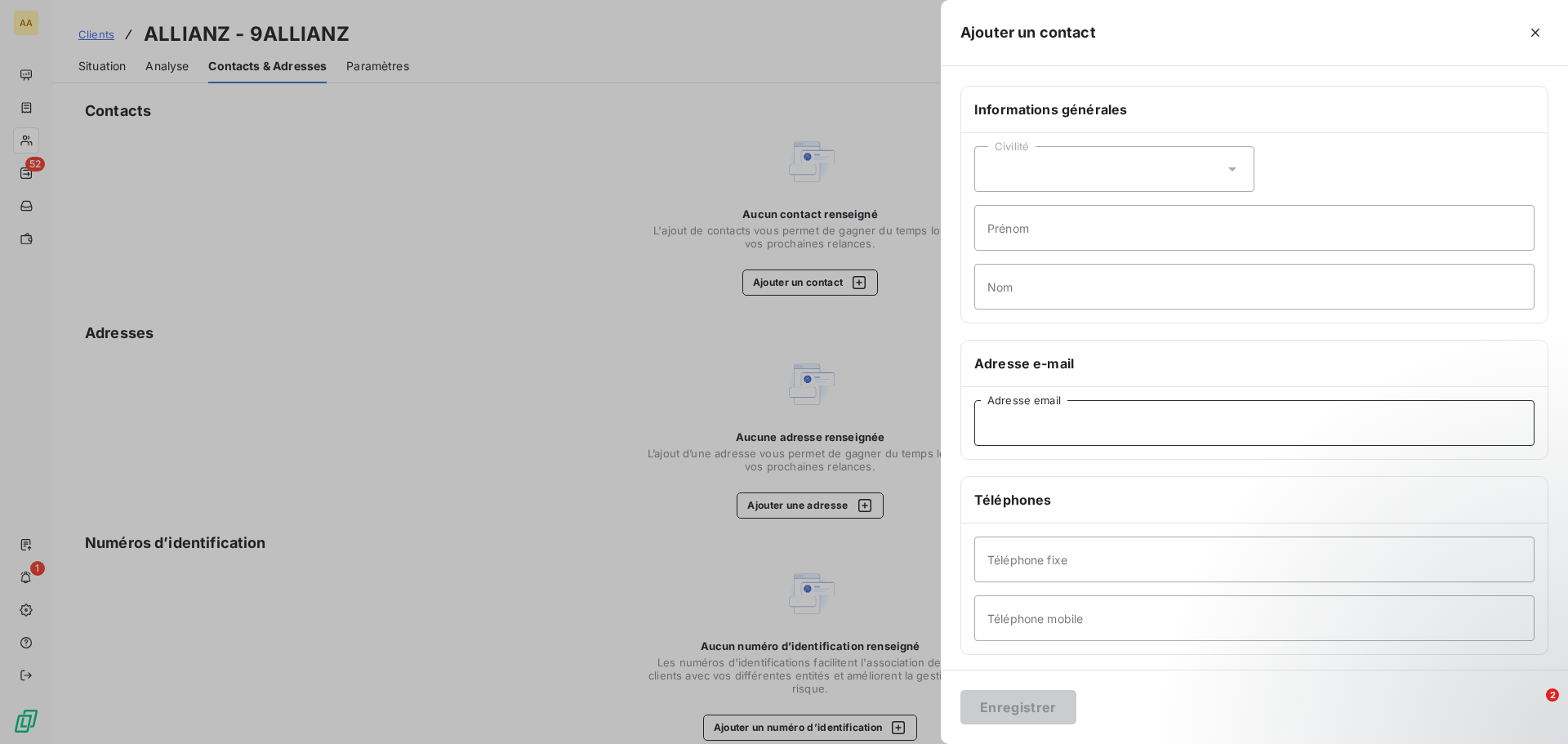
click at [1065, 412] on input "Adresse email" at bounding box center [1254, 423] width 560 height 45
click at [1325, 420] on input "[EMAIL_ADDRESS][DOMAIN_NAME]" at bounding box center [1254, 423] width 560 height 45
type input "[EMAIL_ADDRESS][DOMAIN_NAME]"
click at [960, 690] on button "Enregistrer" at bounding box center [1017, 707] width 116 height 35
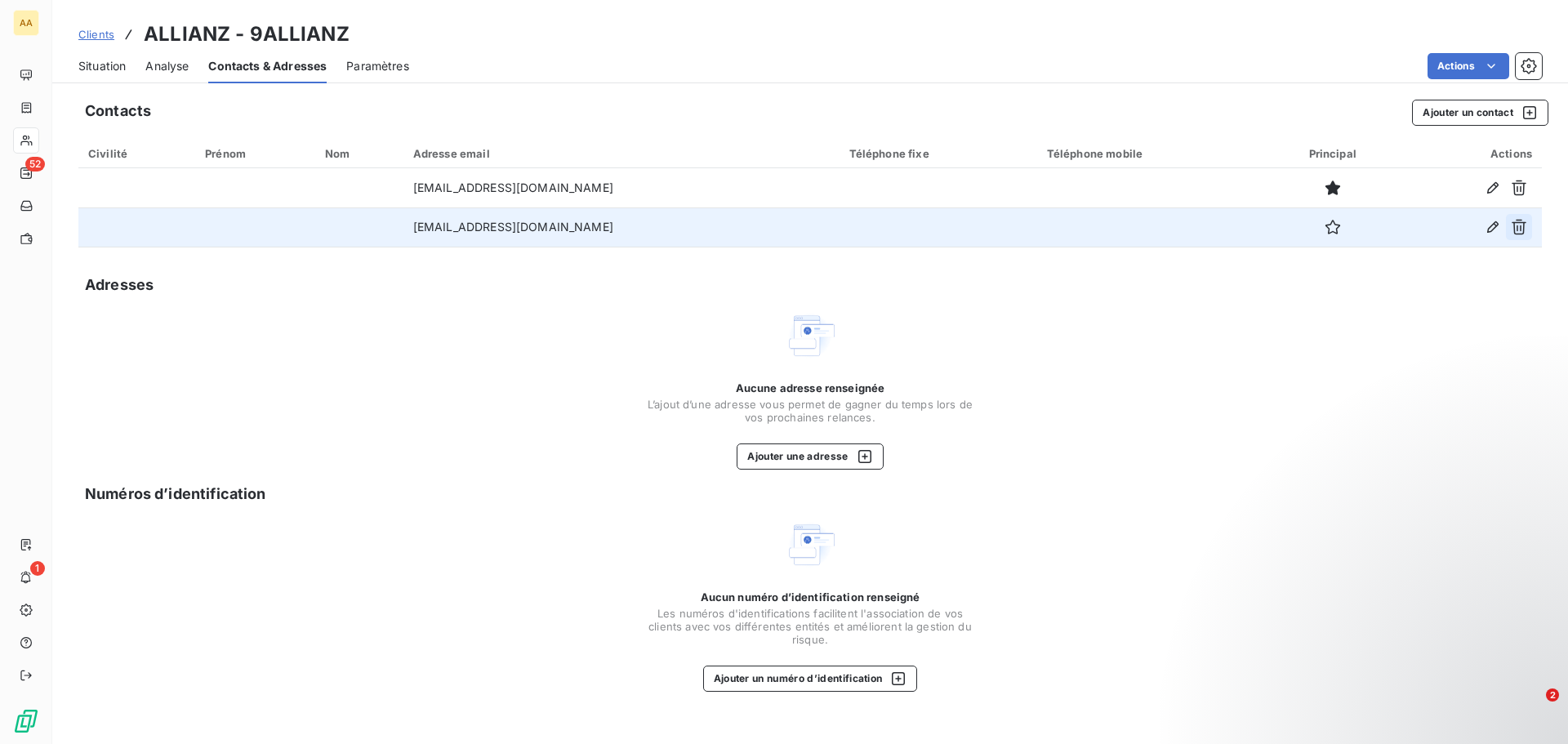
click at [1521, 225] on icon "button" at bounding box center [1518, 226] width 16 height 16
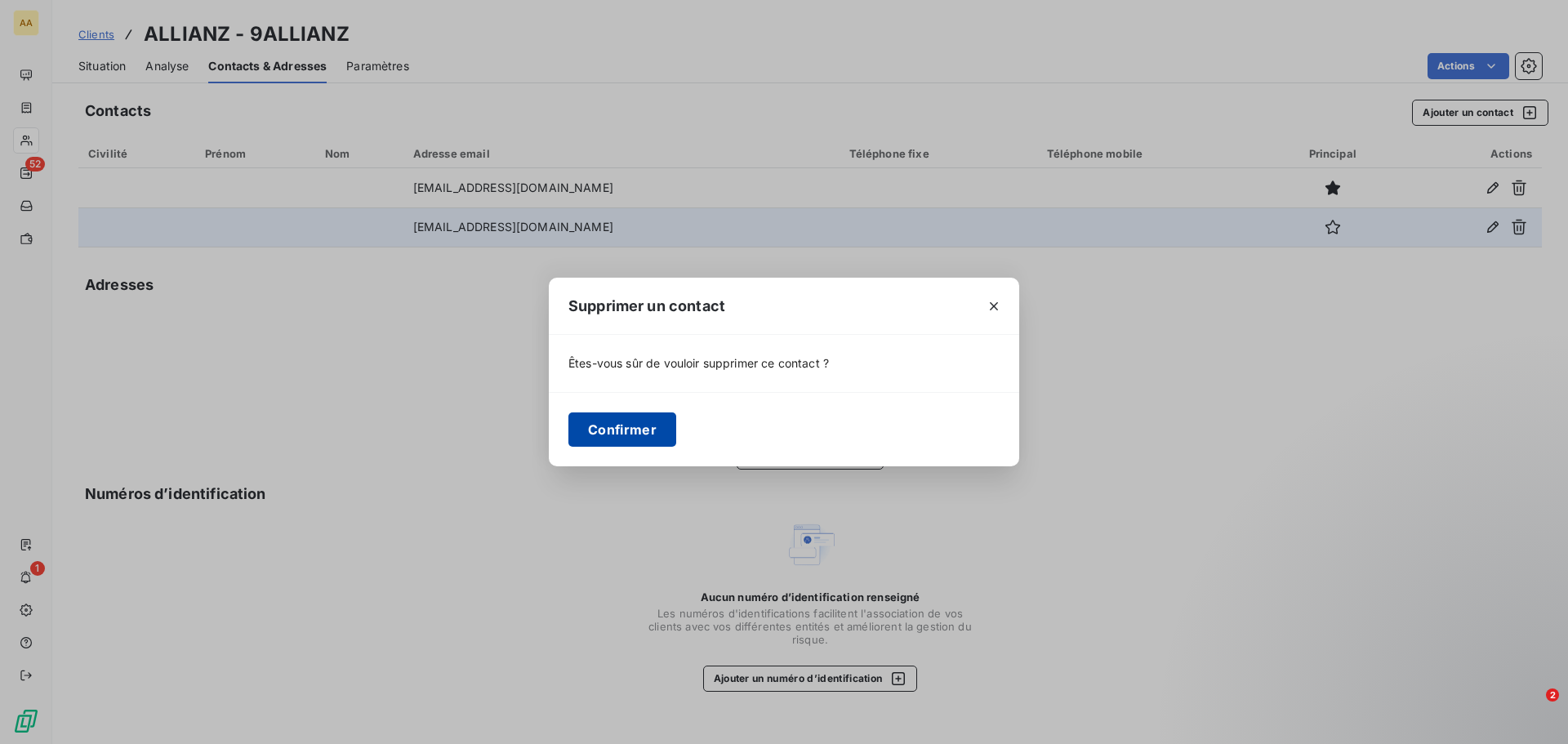
drag, startPoint x: 613, startPoint y: 441, endPoint x: 616, endPoint y: 433, distance: 8.5
click at [615, 436] on button "Confirmer" at bounding box center [622, 429] width 108 height 35
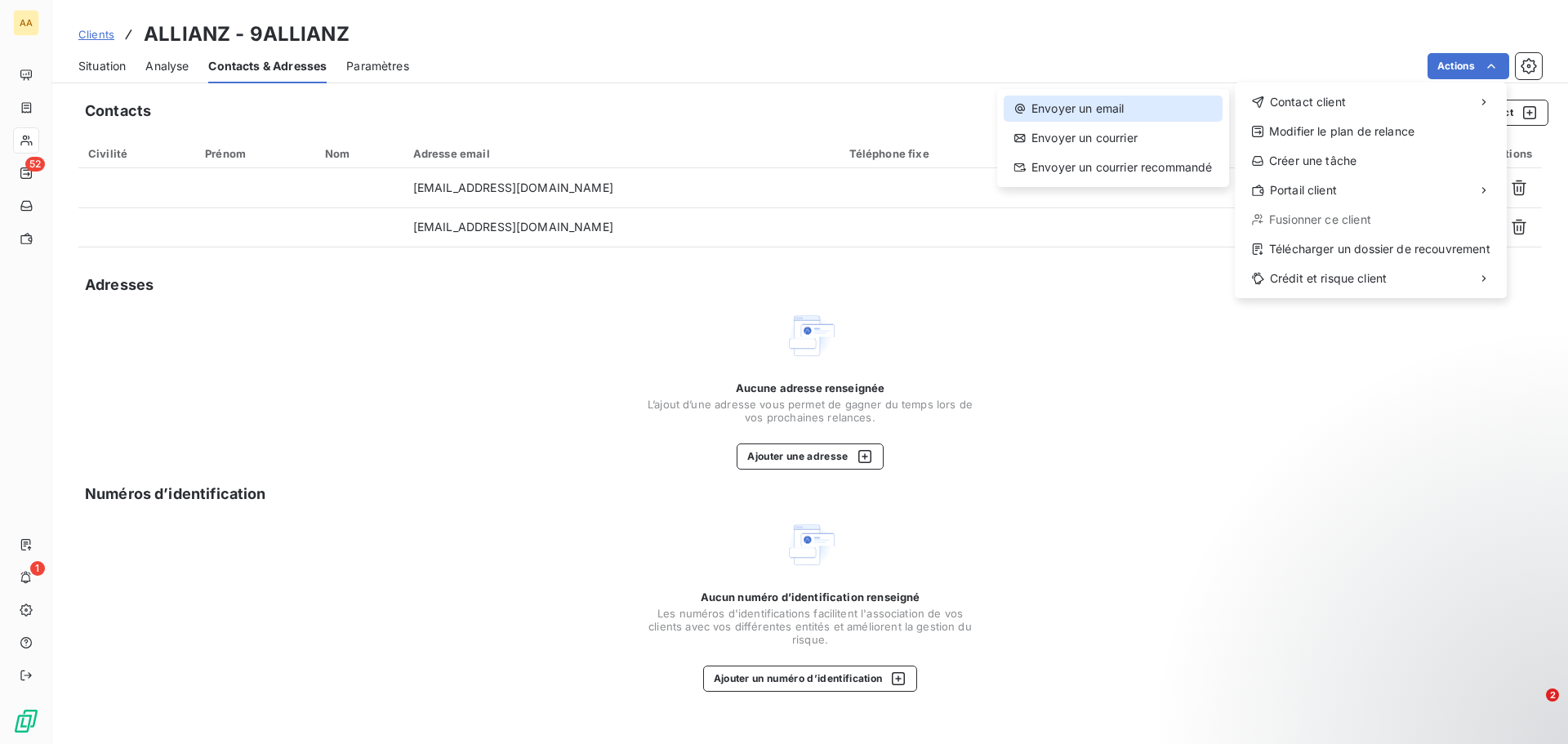
click at [1070, 119] on div "Envoyer un email" at bounding box center [1112, 108] width 218 height 26
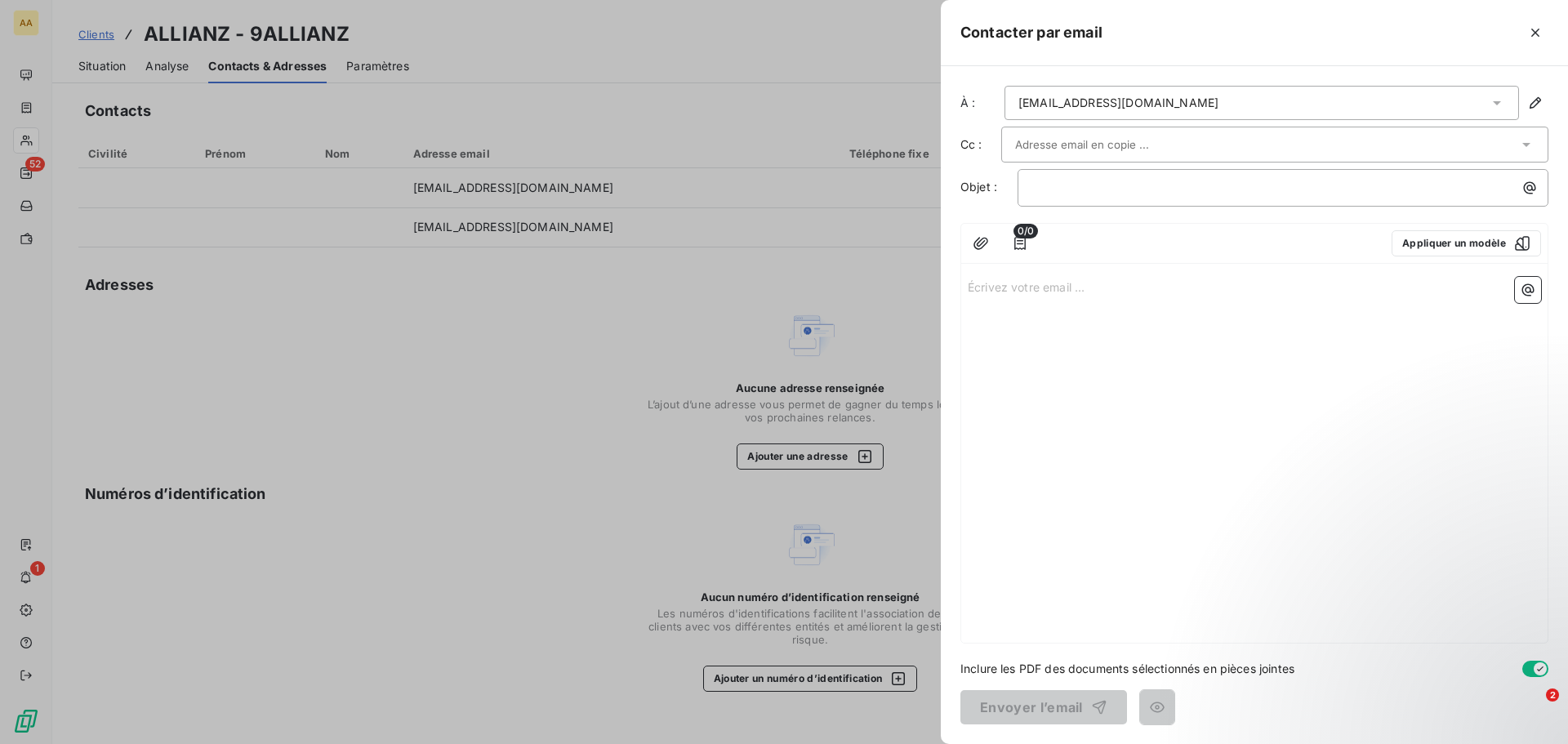
click at [997, 243] on div "0/0 Appliquer un modèle" at bounding box center [1253, 244] width 586 height 40
click at [975, 241] on icon "button" at bounding box center [980, 243] width 16 height 16
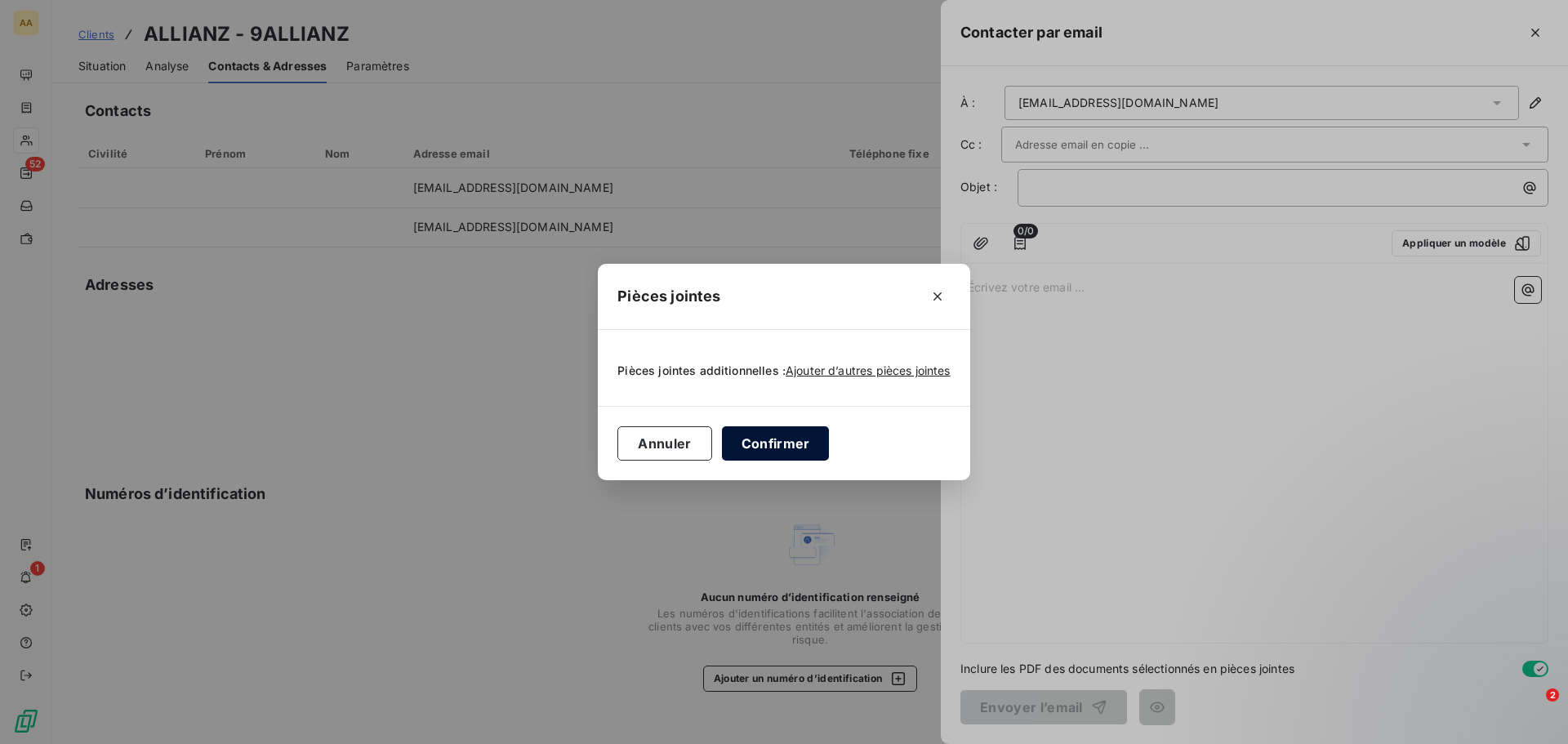
click at [761, 446] on button "Confirmer" at bounding box center [776, 444] width 108 height 35
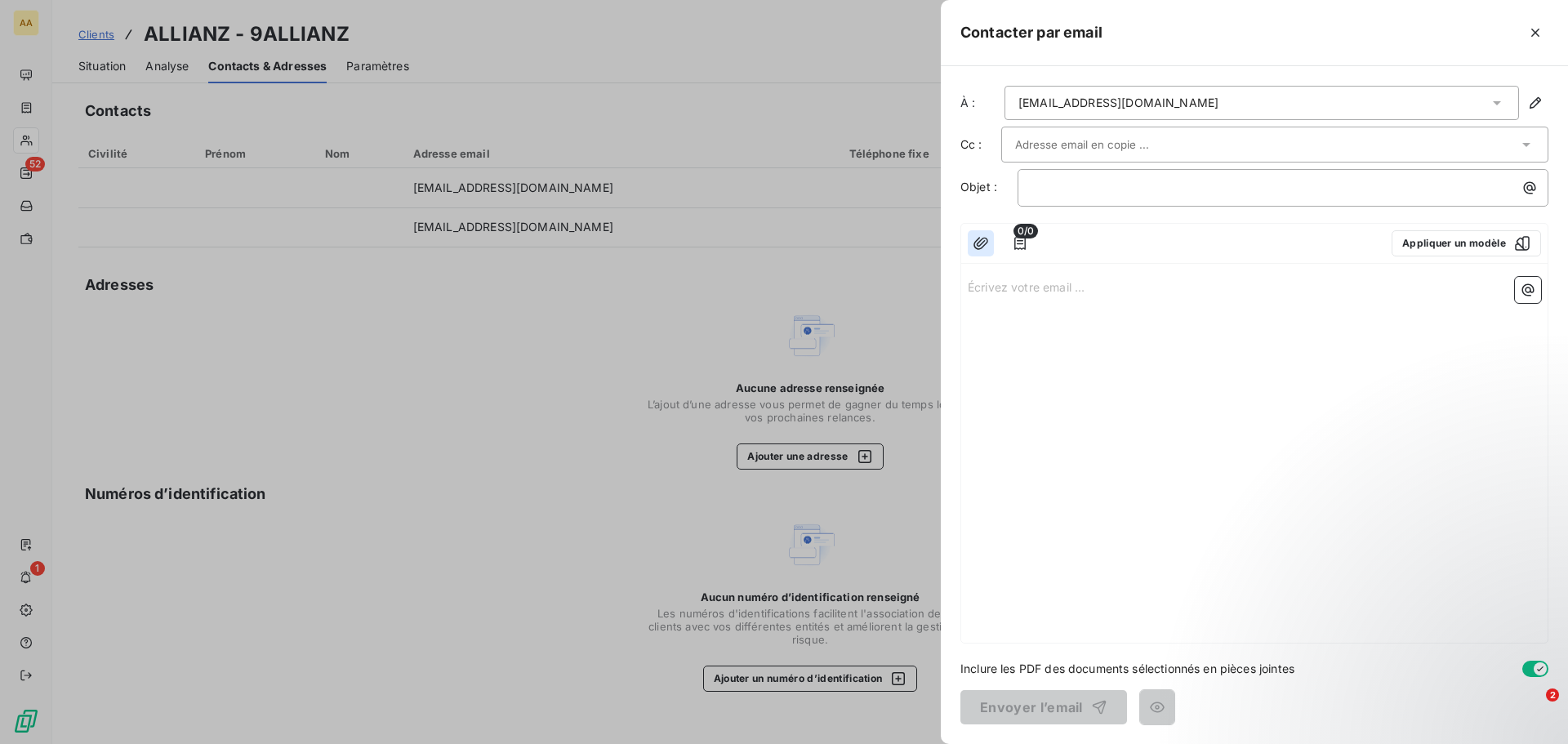
click at [982, 234] on button "button" at bounding box center [980, 243] width 26 height 26
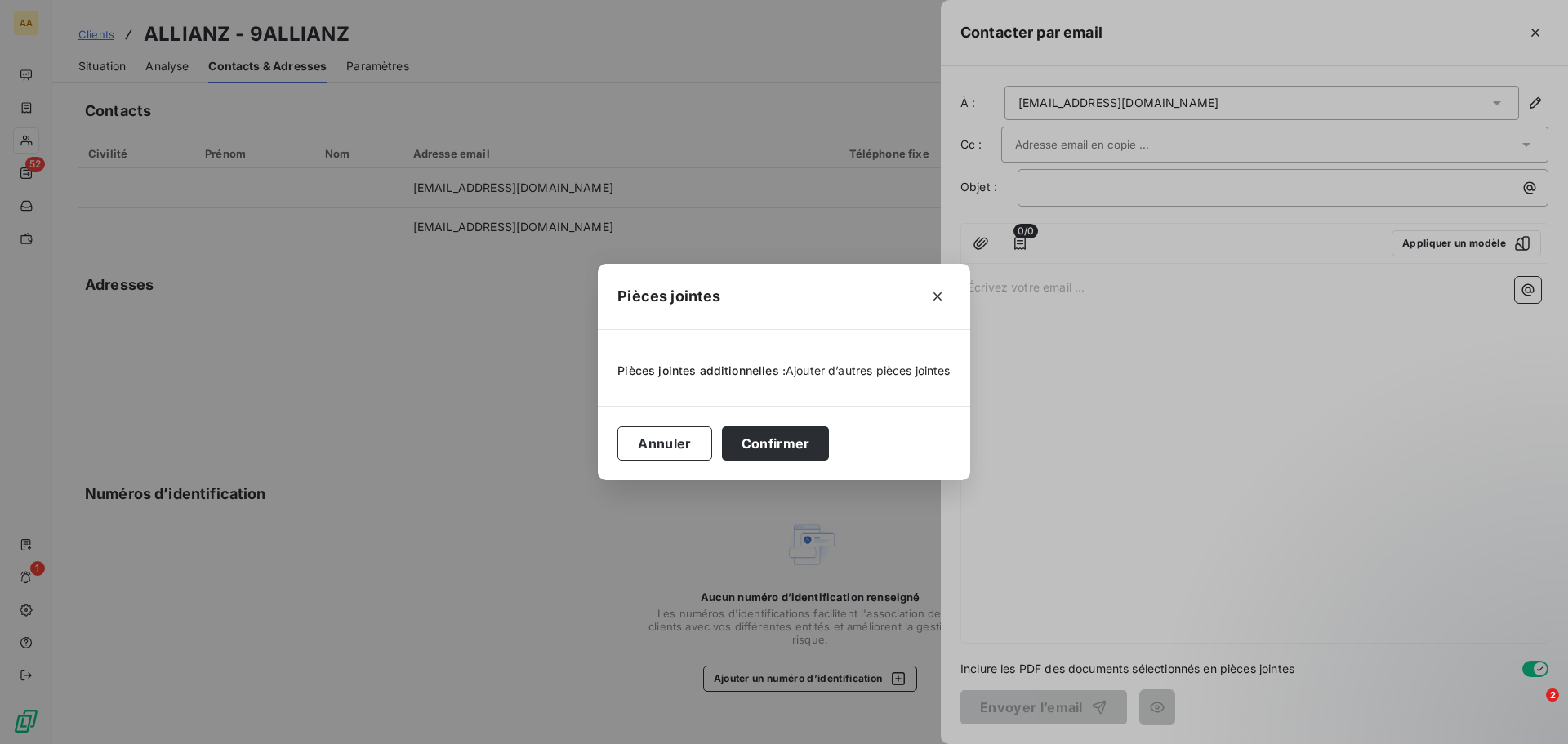
click at [868, 375] on span "Ajouter d’autres pièces jointes" at bounding box center [867, 370] width 165 height 13
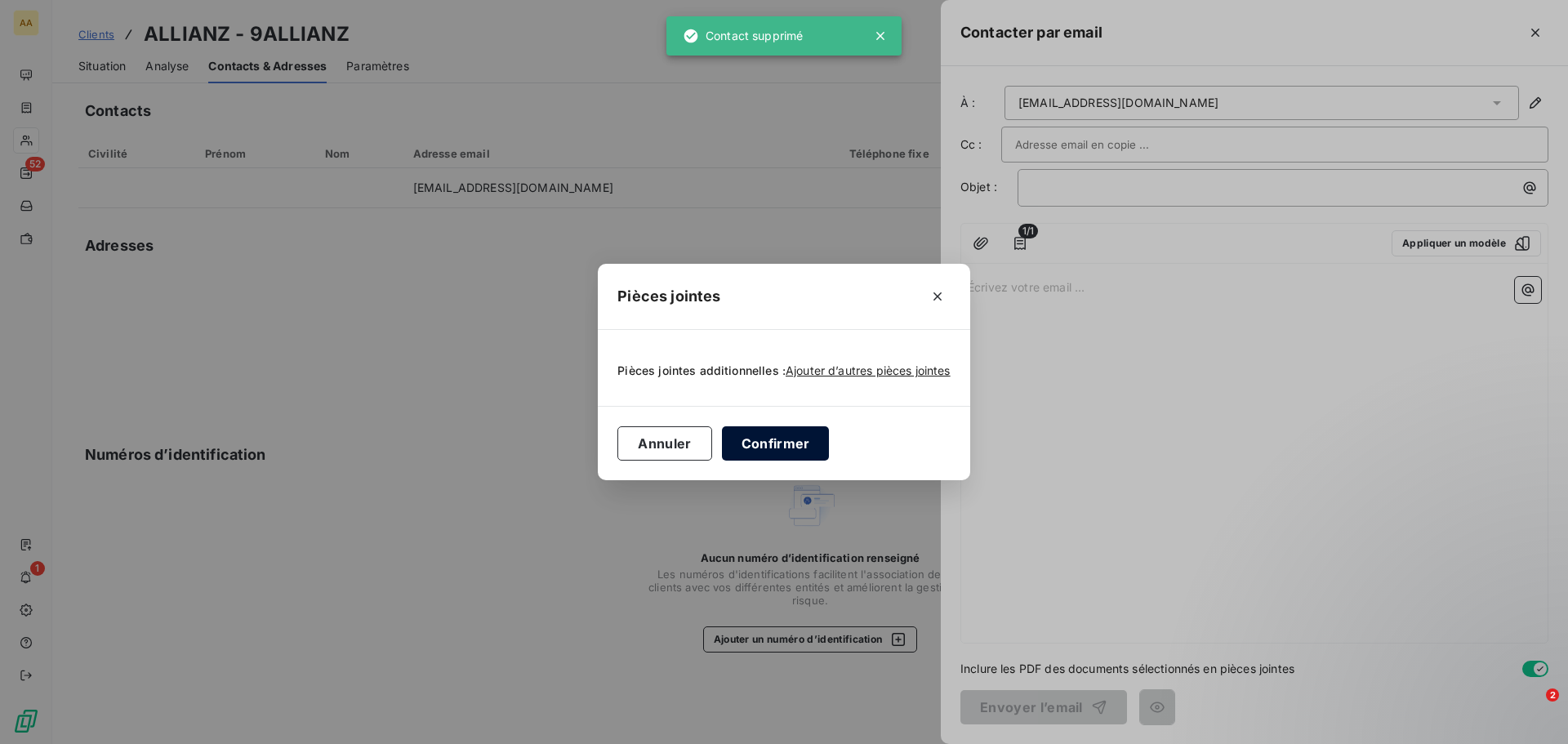
click at [795, 442] on button "Confirmer" at bounding box center [776, 444] width 108 height 35
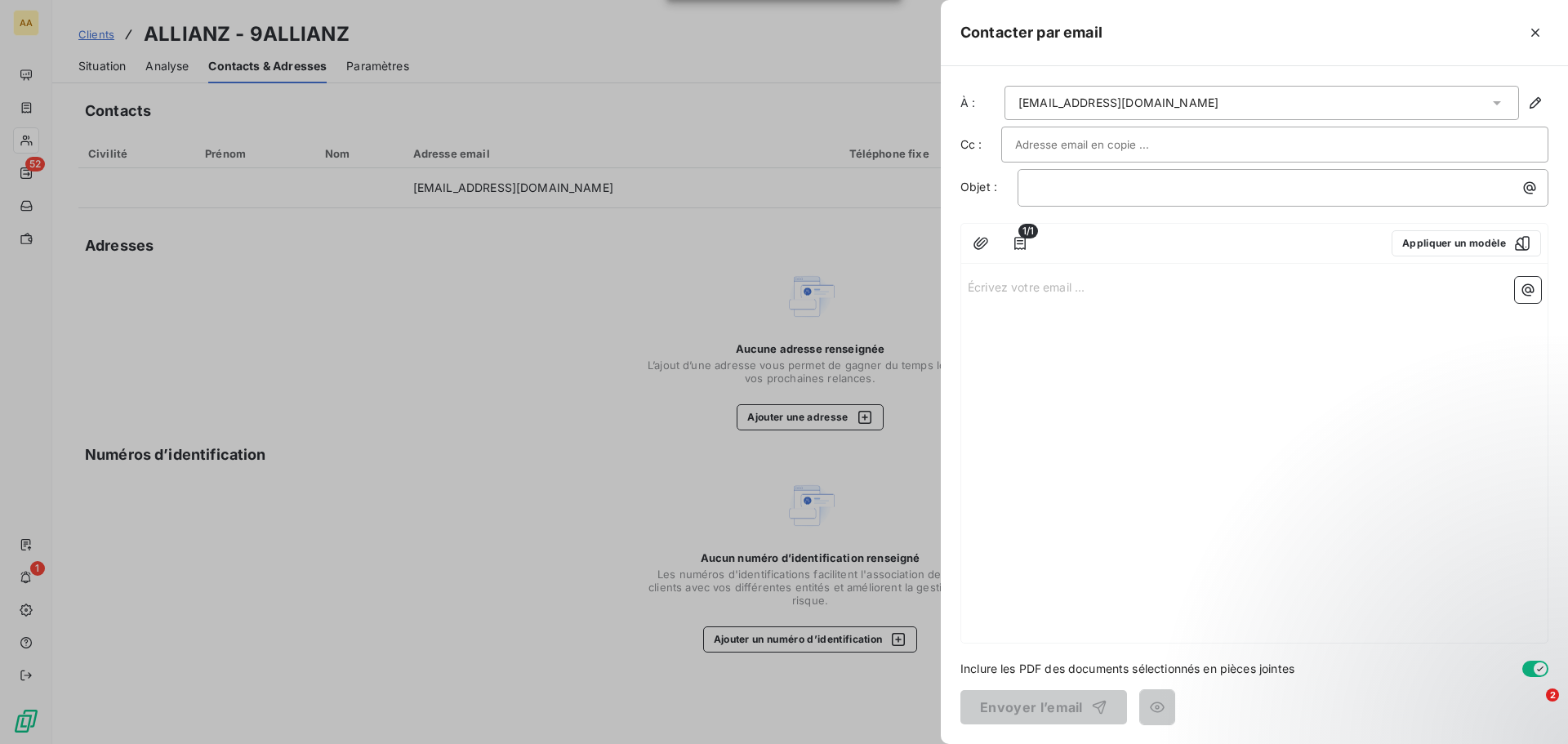
click at [1446, 373] on div "Écrivez votre email ... ﻿" at bounding box center [1253, 456] width 586 height 372
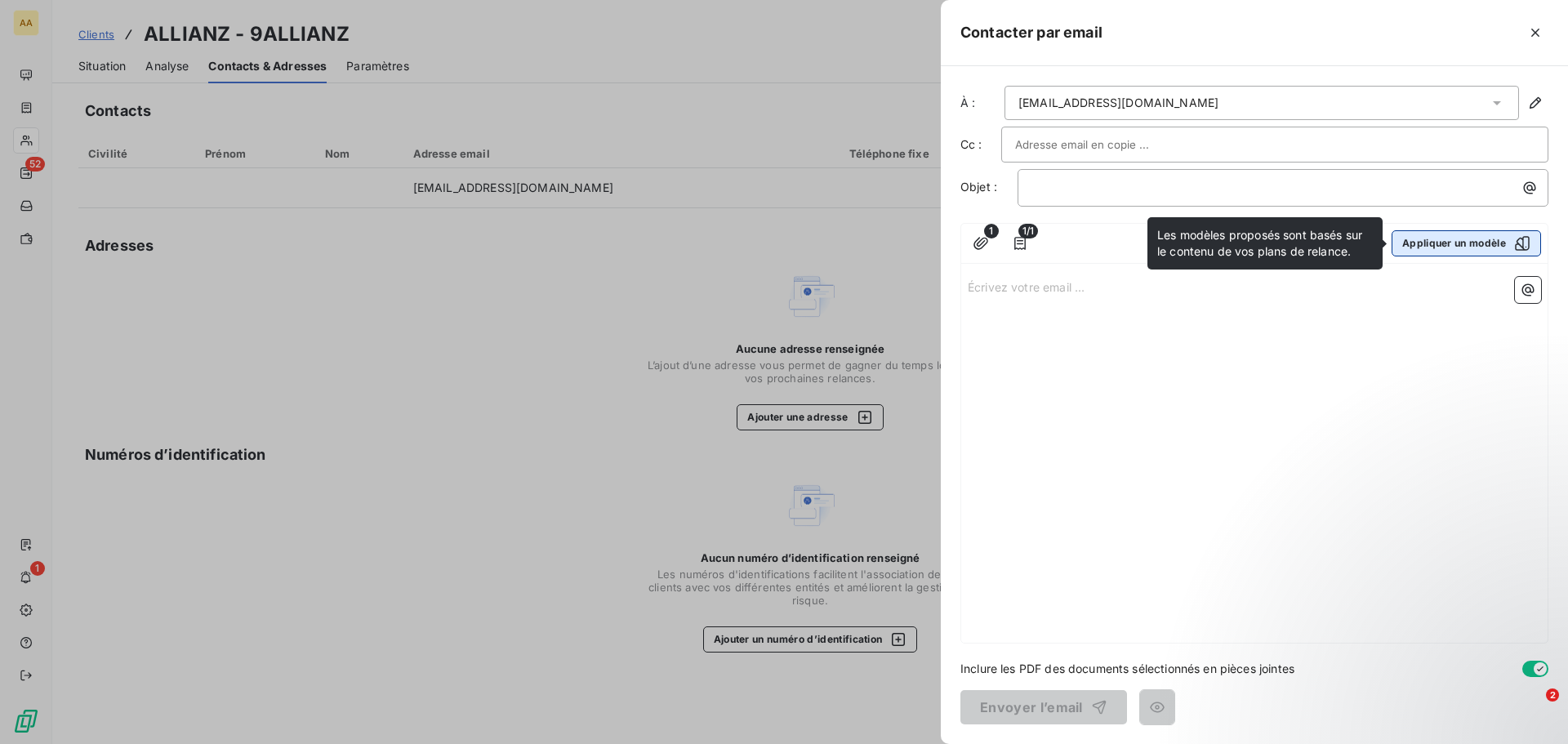
click at [1487, 240] on button "Appliquer un modèle" at bounding box center [1465, 243] width 149 height 26
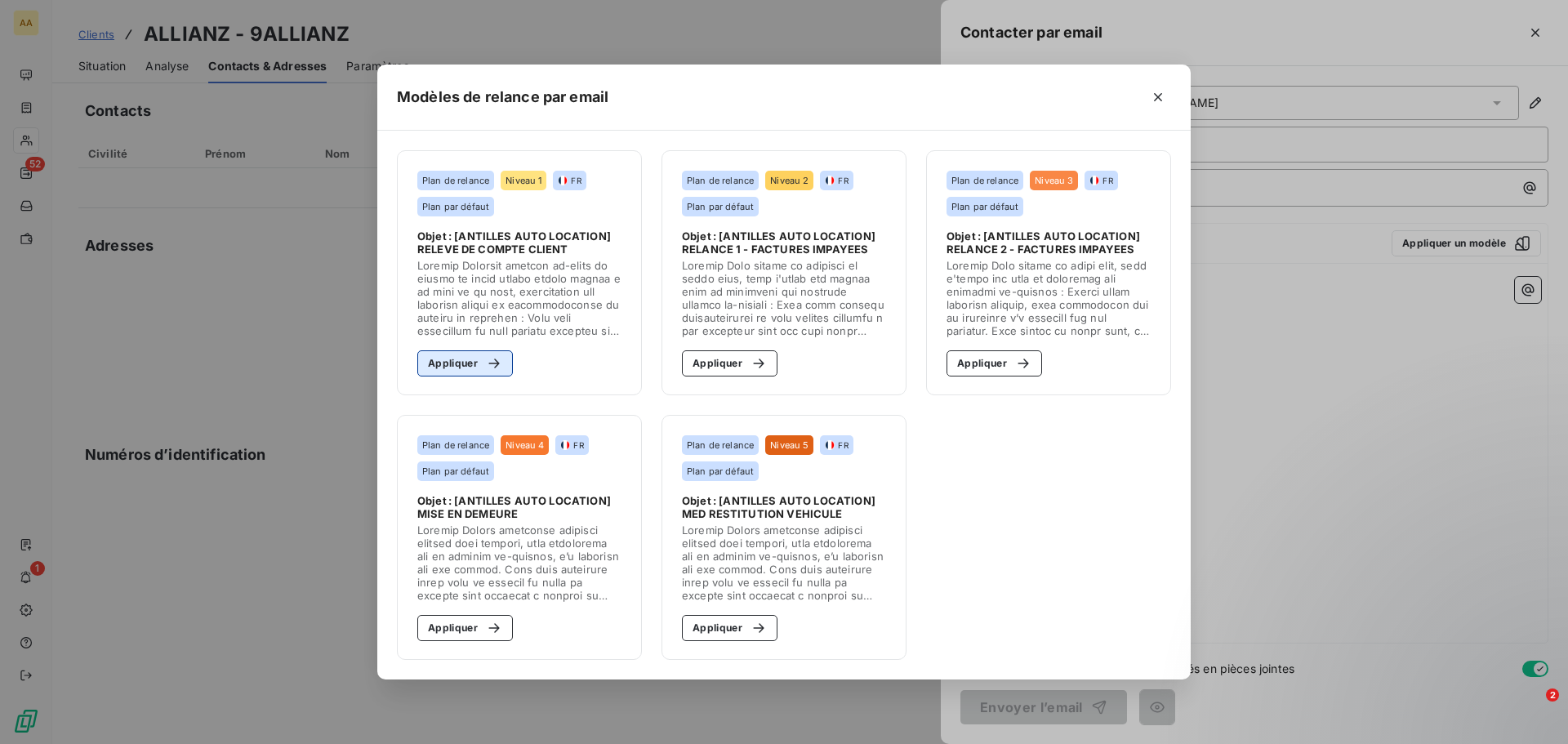
click at [493, 359] on icon "button" at bounding box center [494, 363] width 16 height 16
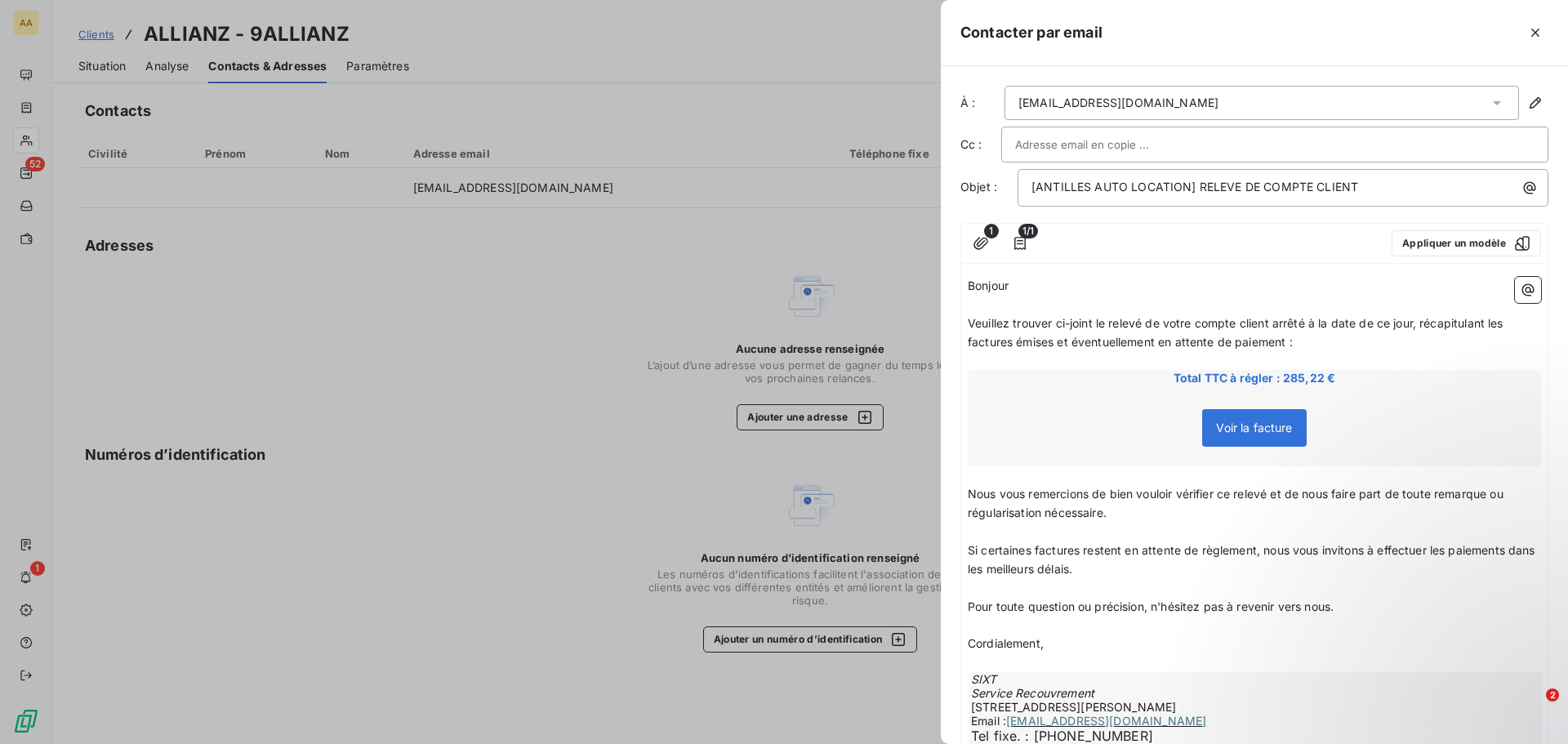
click at [1015, 143] on input "text" at bounding box center [1102, 143] width 175 height 24
click at [1151, 128] on div "[PERSON_NAME][EMAIL_ADDRESS][DOMAIN_NAME]" at bounding box center [1274, 143] width 547 height 36
type input "[PERSON_NAME][EMAIL_ADDRESS][DOMAIN_NAME]"
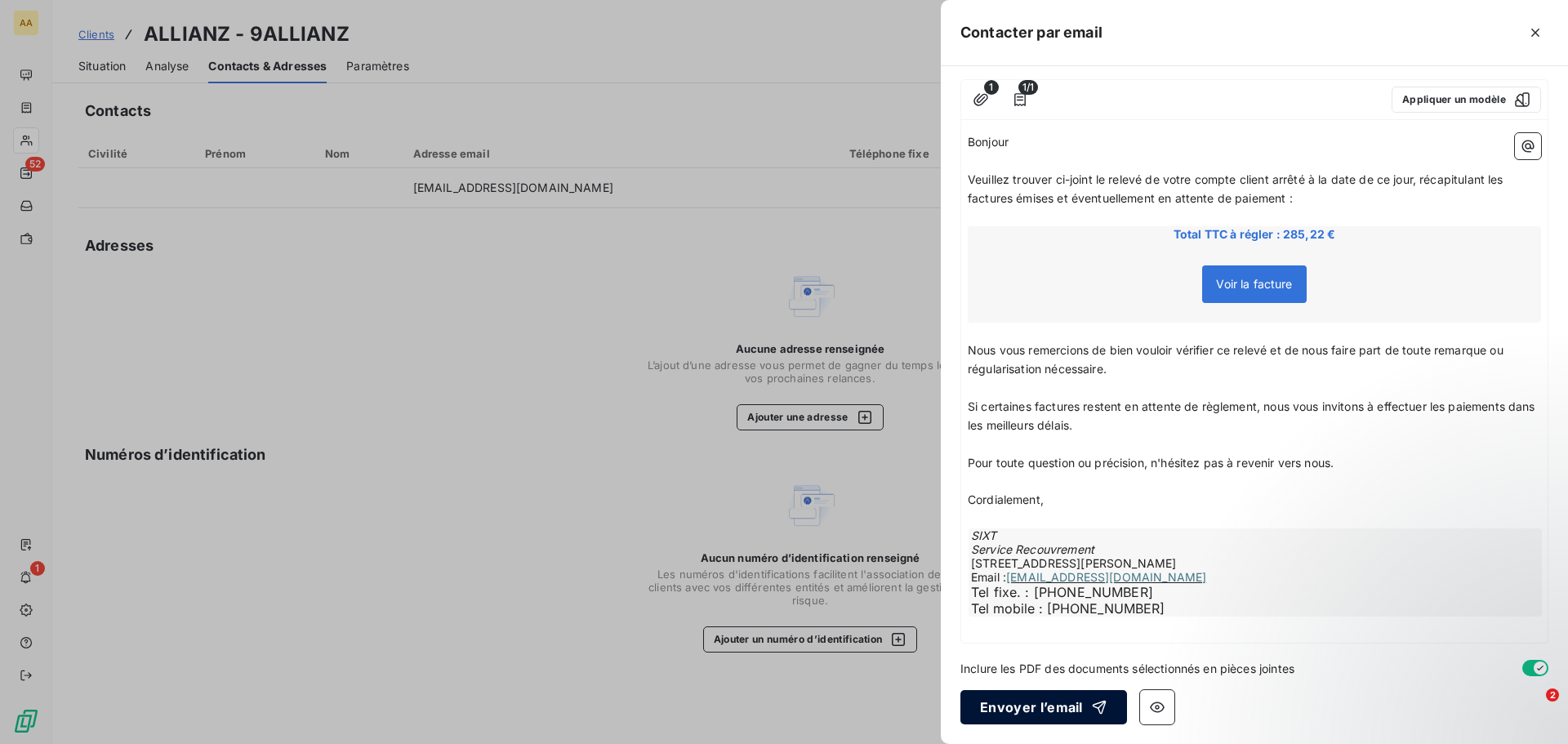
click at [1027, 701] on button "Envoyer l’email" at bounding box center [1042, 707] width 167 height 35
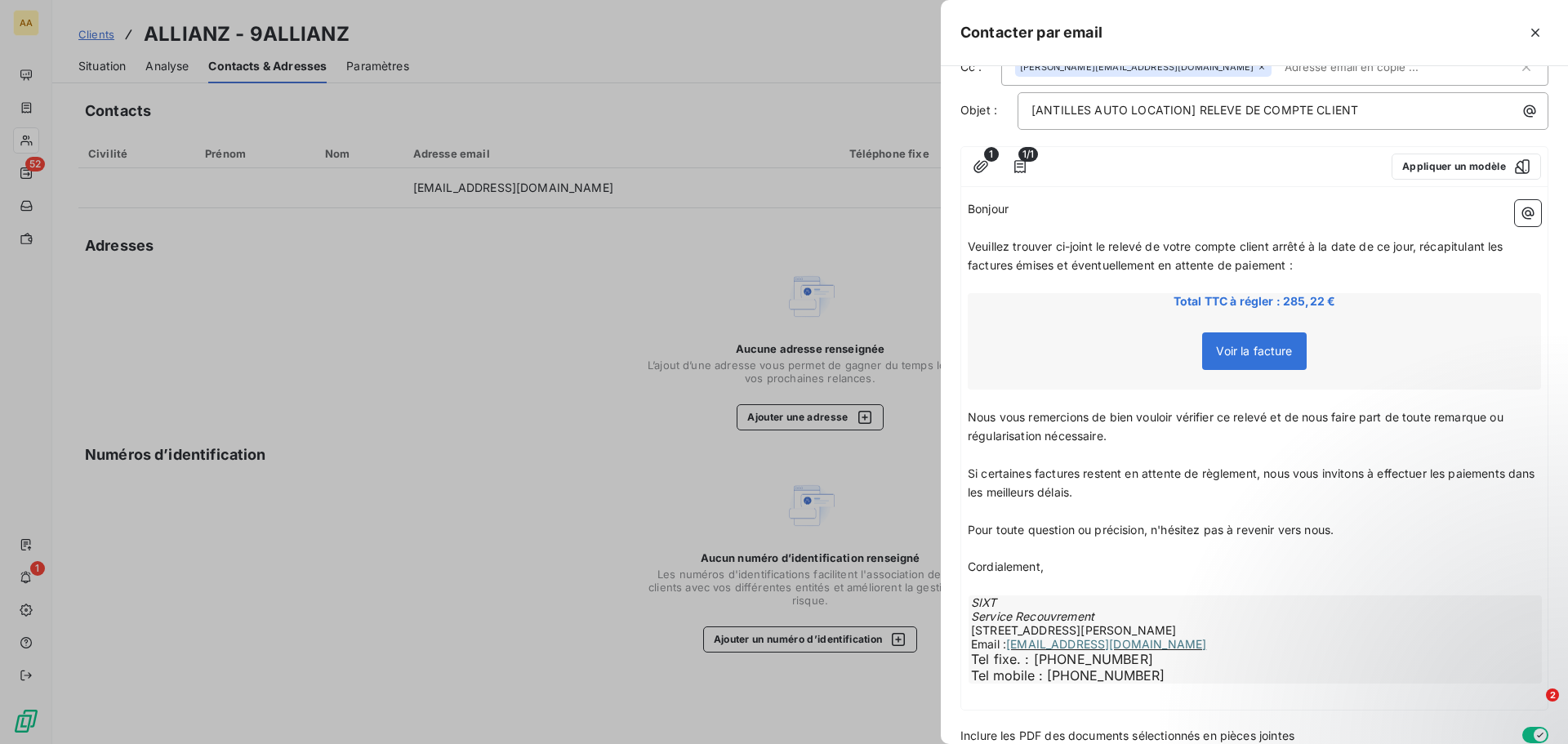
scroll to position [0, 0]
